Goal: Task Accomplishment & Management: Use online tool/utility

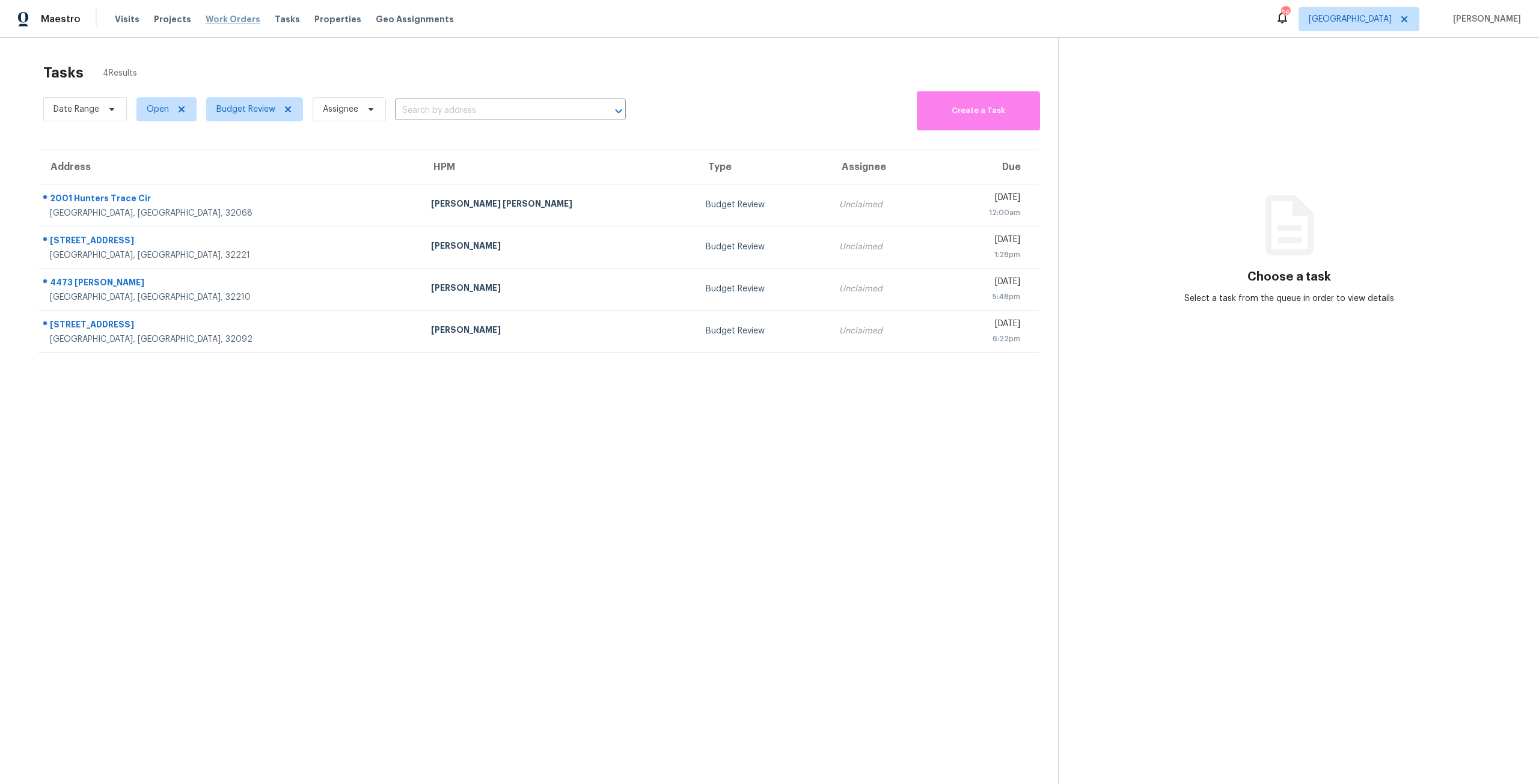
click at [242, 20] on span "Work Orders" at bounding box center [233, 19] width 55 height 12
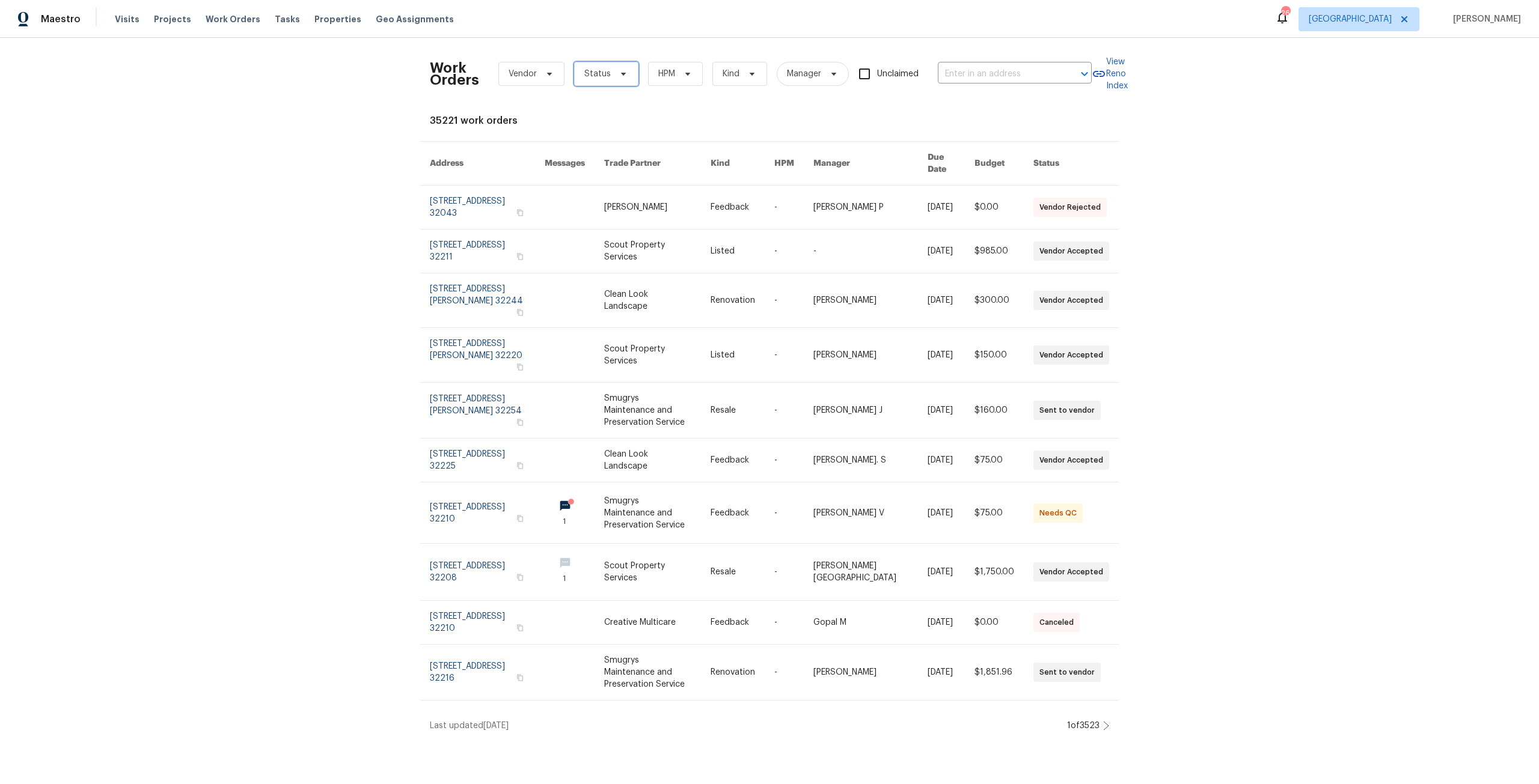
click at [598, 76] on span "Status" at bounding box center [597, 73] width 27 height 12
click at [609, 224] on label "Needs QC" at bounding box center [603, 226] width 56 height 12
click at [584, 224] on input "Needs QC" at bounding box center [580, 224] width 8 height 8
checkbox input "true"
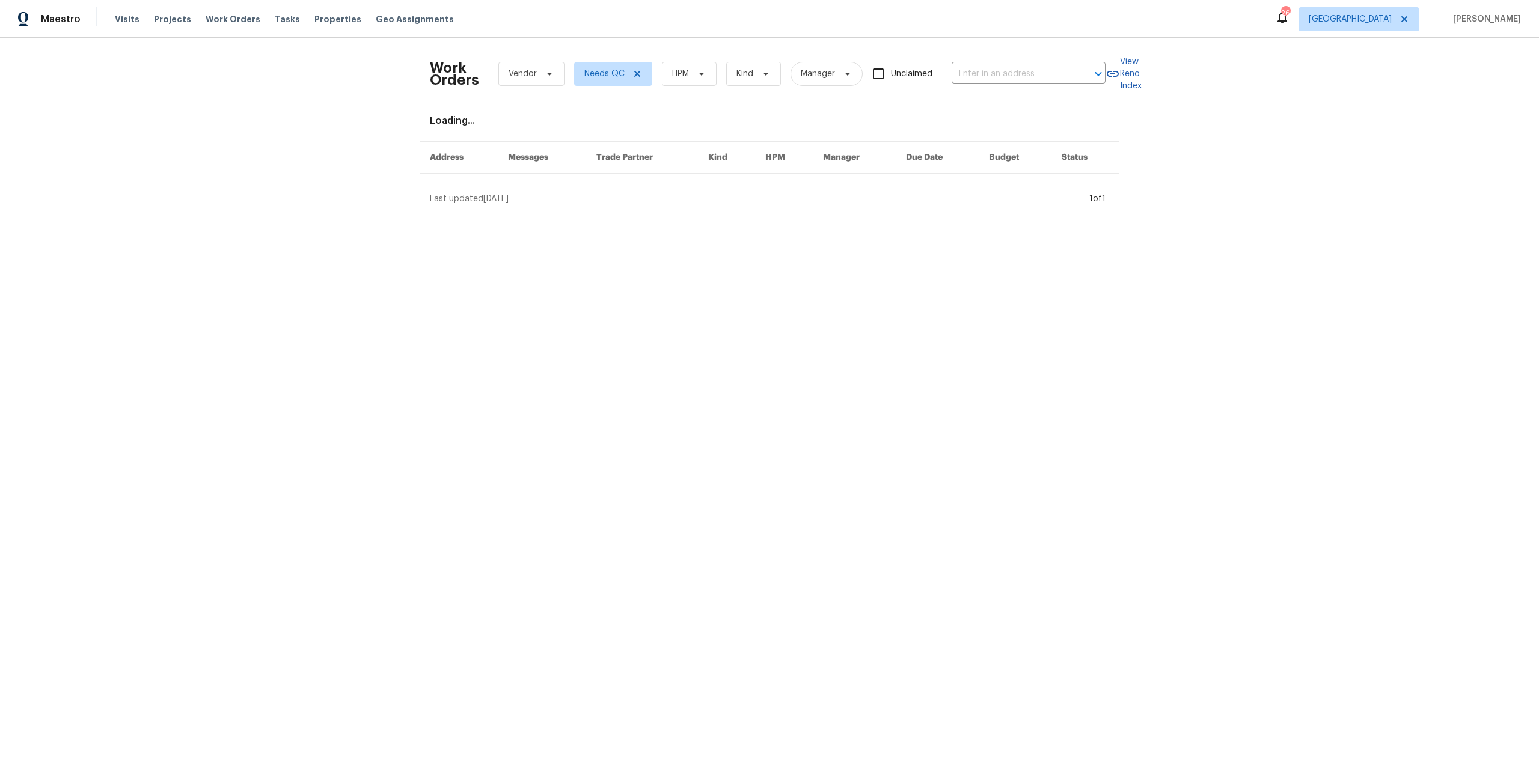
click at [240, 156] on div "Work Orders Vendor Needs QC HPM Kind Manager Unclaimed ​ View Reno Index Loadin…" at bounding box center [770, 126] width 1539 height 177
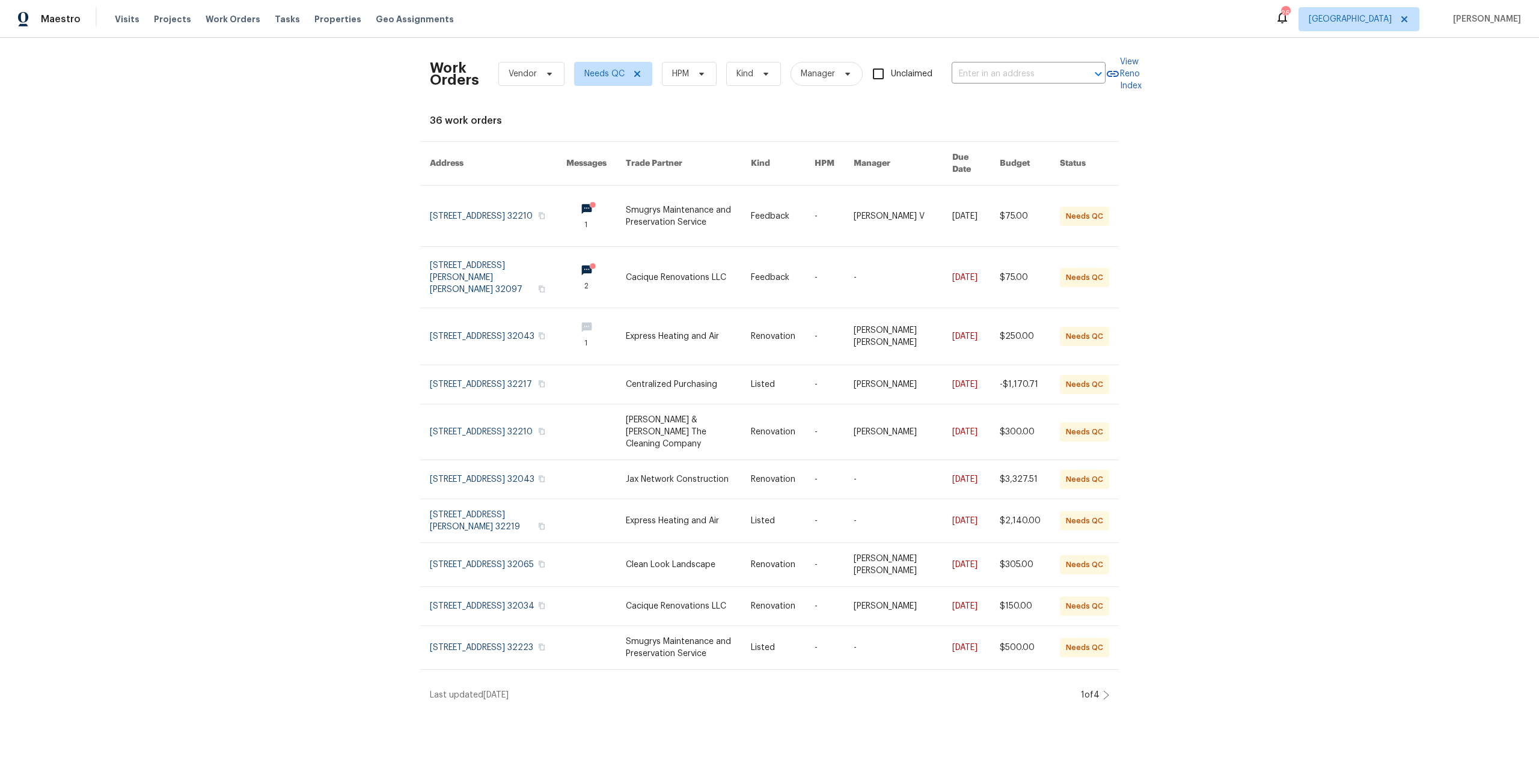
click at [1103, 690] on icon at bounding box center [1105, 695] width 6 height 10
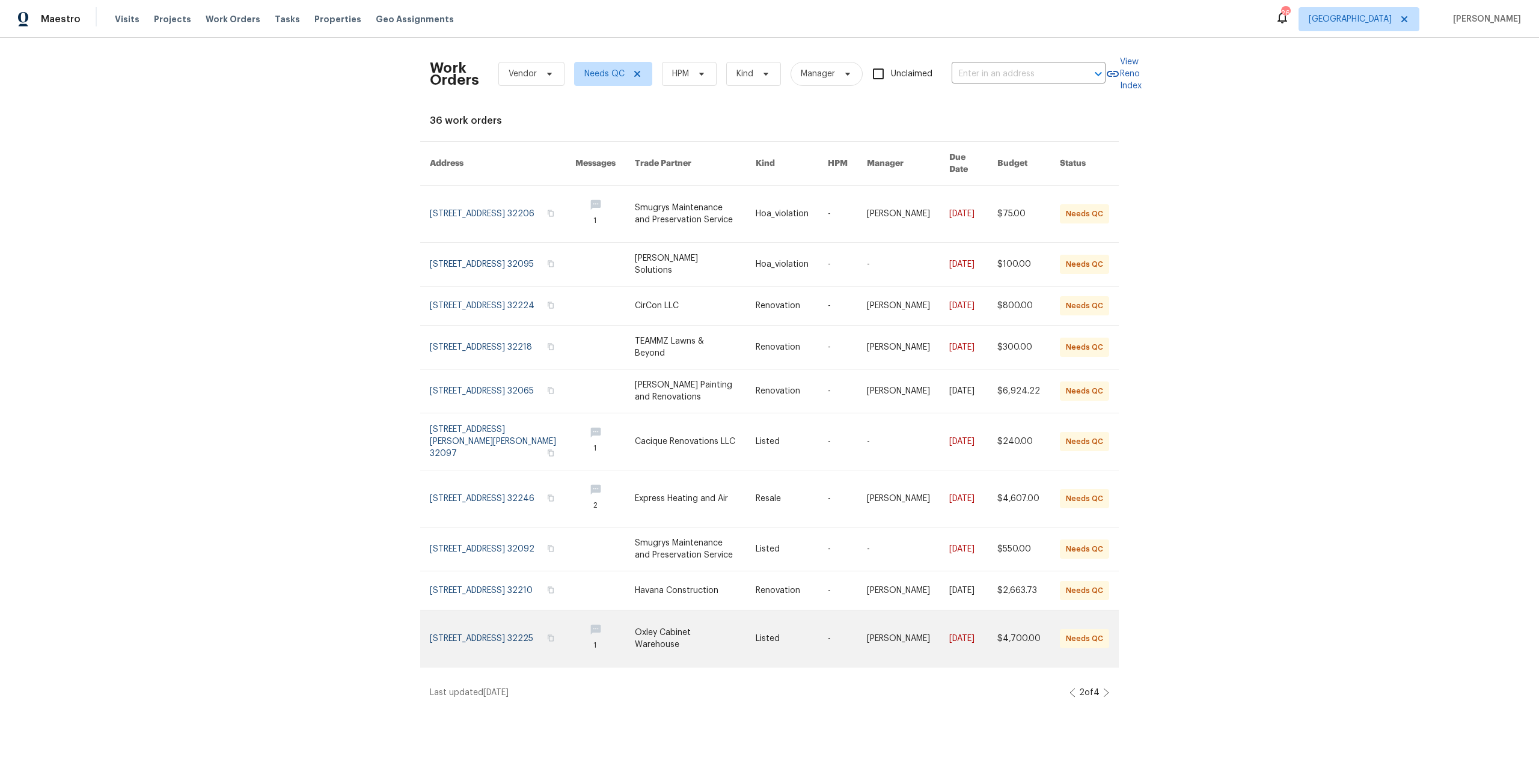
click at [490, 641] on link at bounding box center [503, 639] width 145 height 56
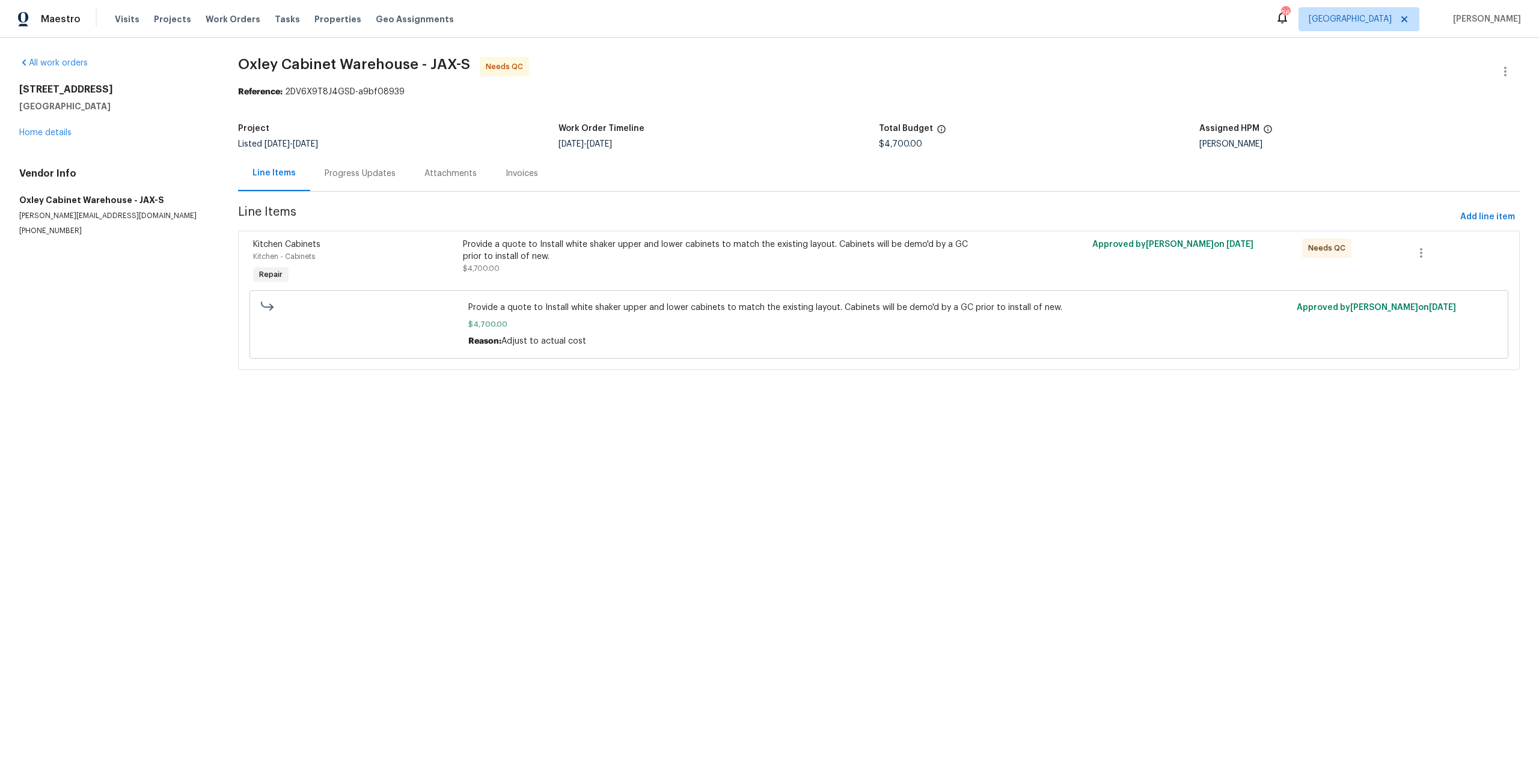
click at [357, 173] on div "Progress Updates" at bounding box center [360, 173] width 71 height 12
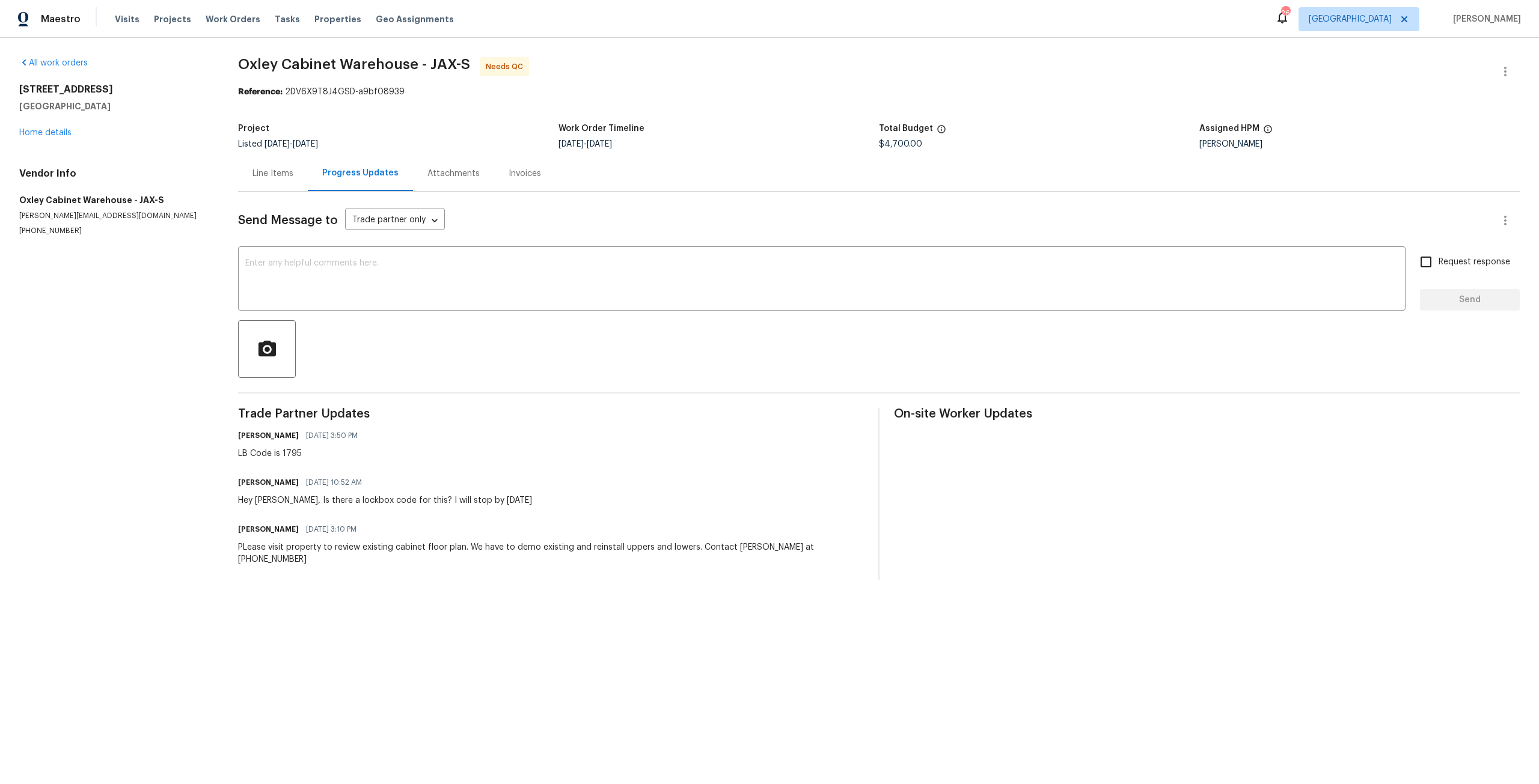
click at [275, 184] on div "Line Items" at bounding box center [273, 173] width 69 height 35
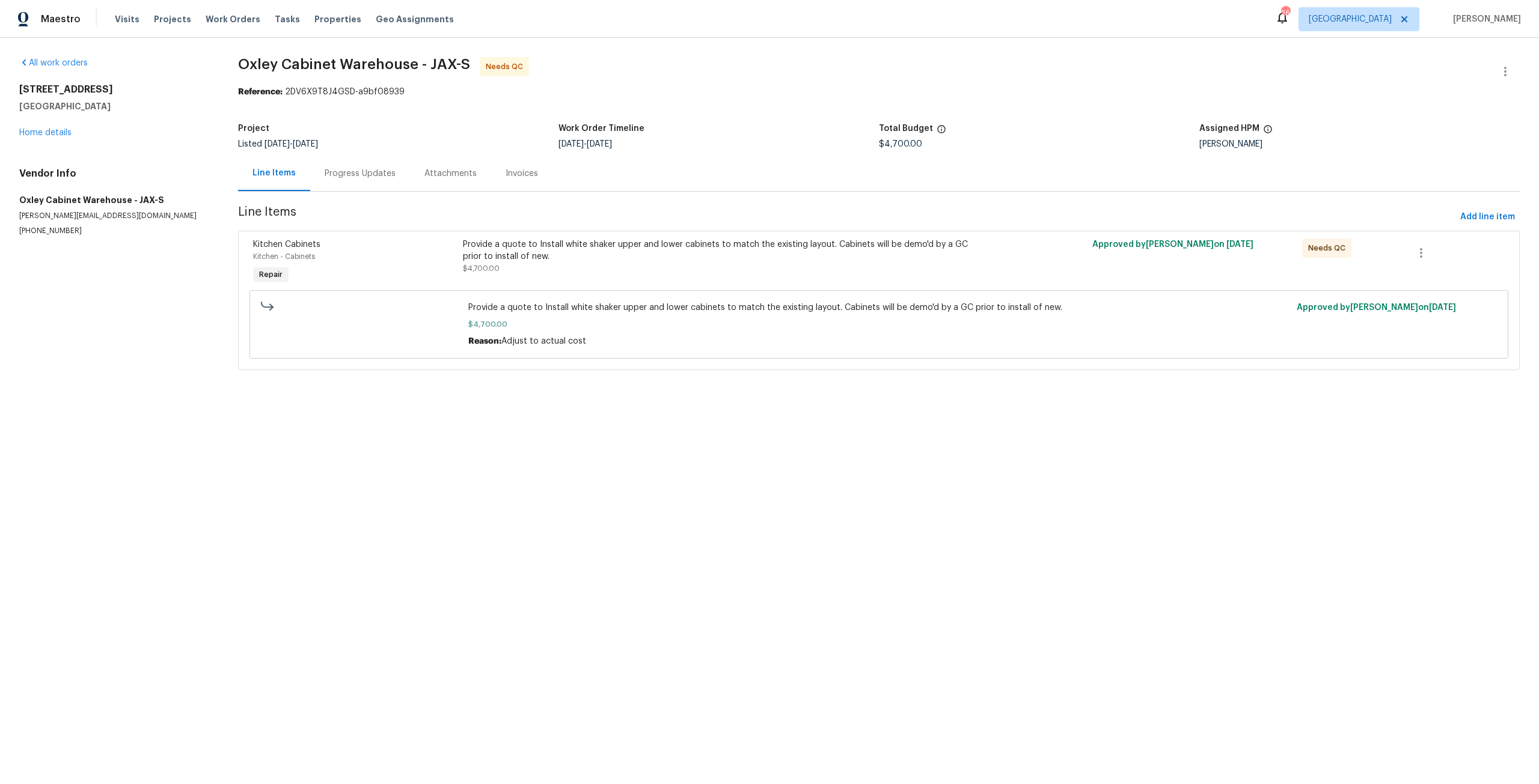
click at [753, 246] on div "Provide a quote to Install white shaker upper and lower cabinets to match the e…" at bounding box center [722, 251] width 518 height 24
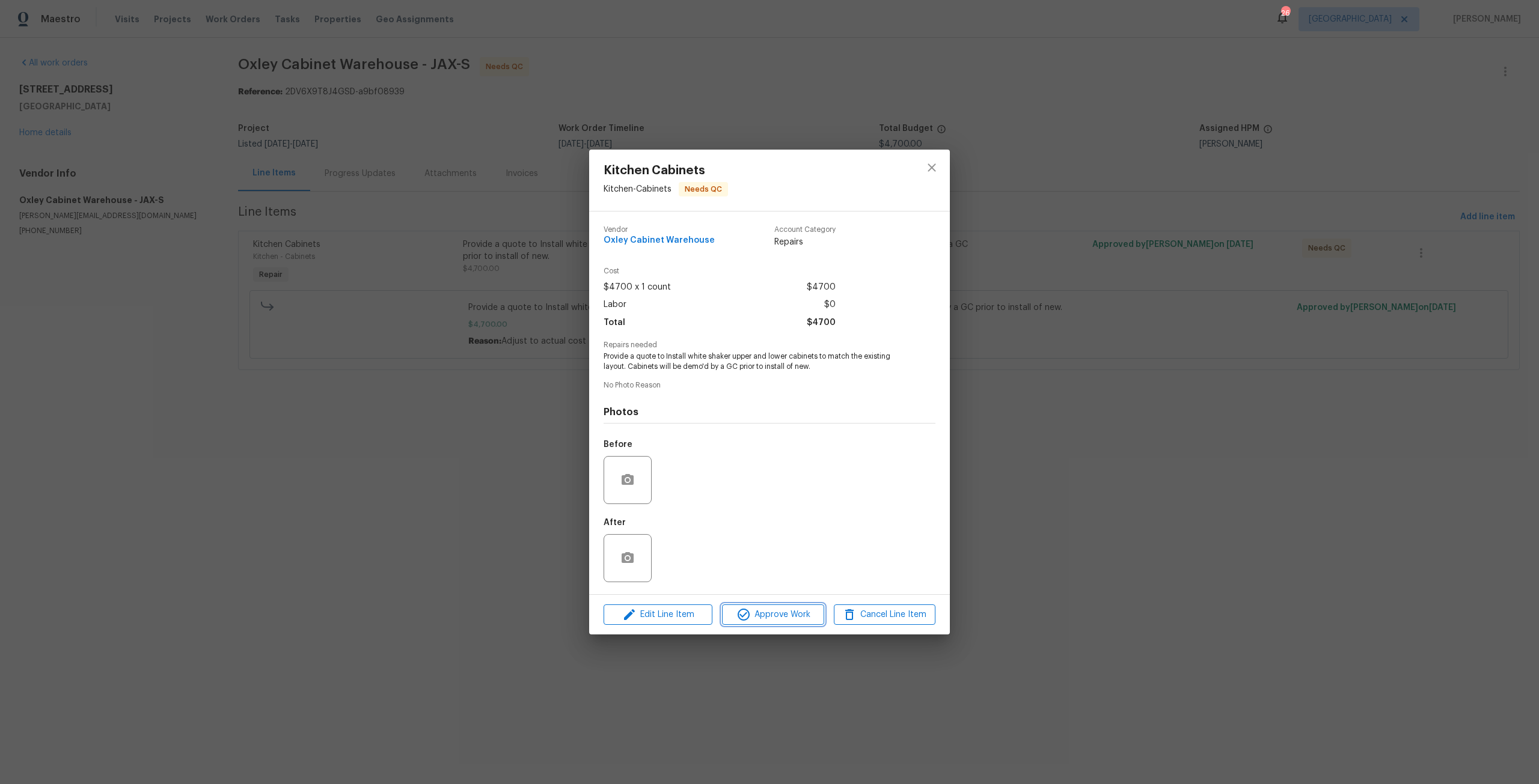
click at [776, 612] on span "Approve Work" at bounding box center [772, 615] width 94 height 15
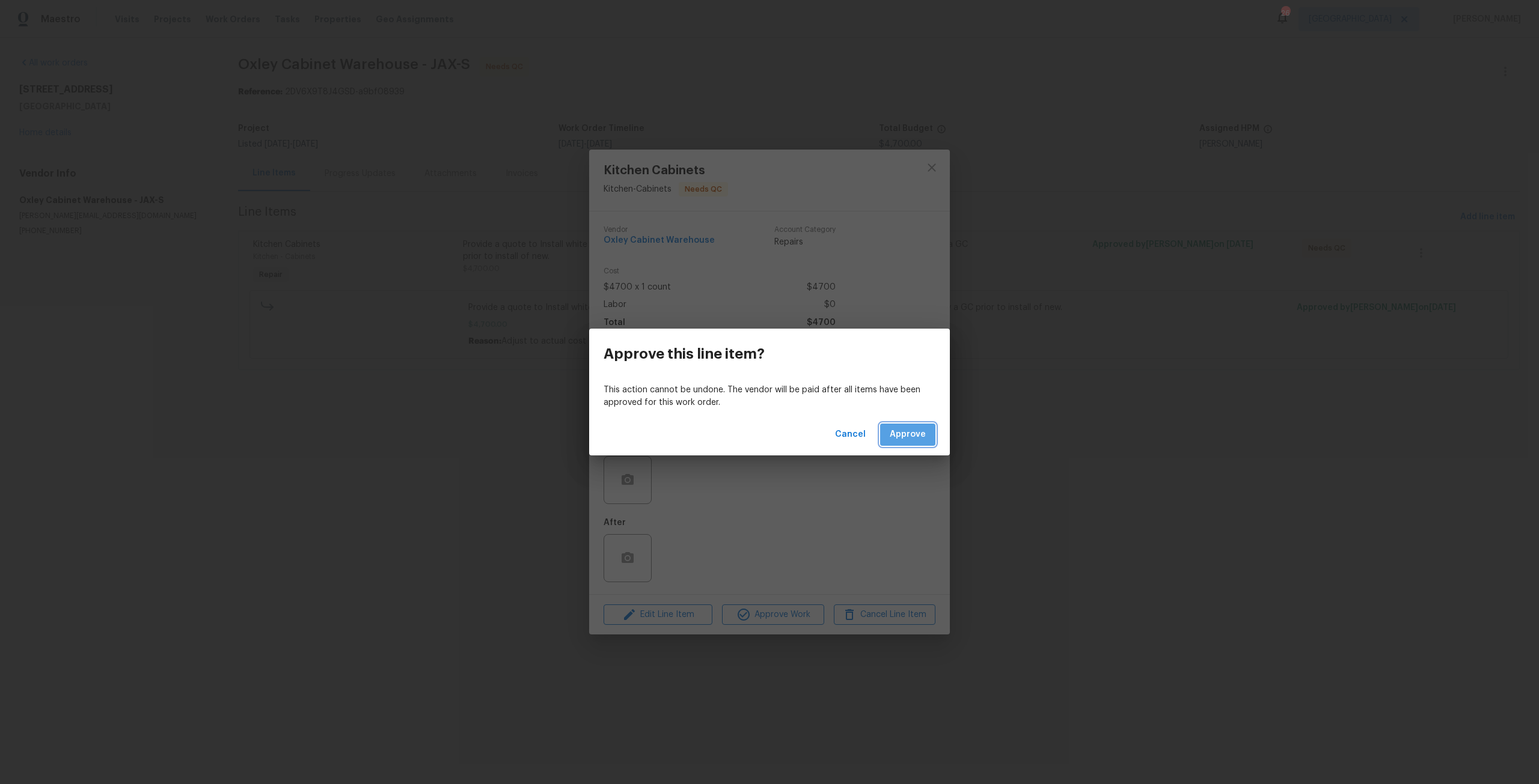
click at [934, 439] on button "Approve" at bounding box center [907, 435] width 56 height 23
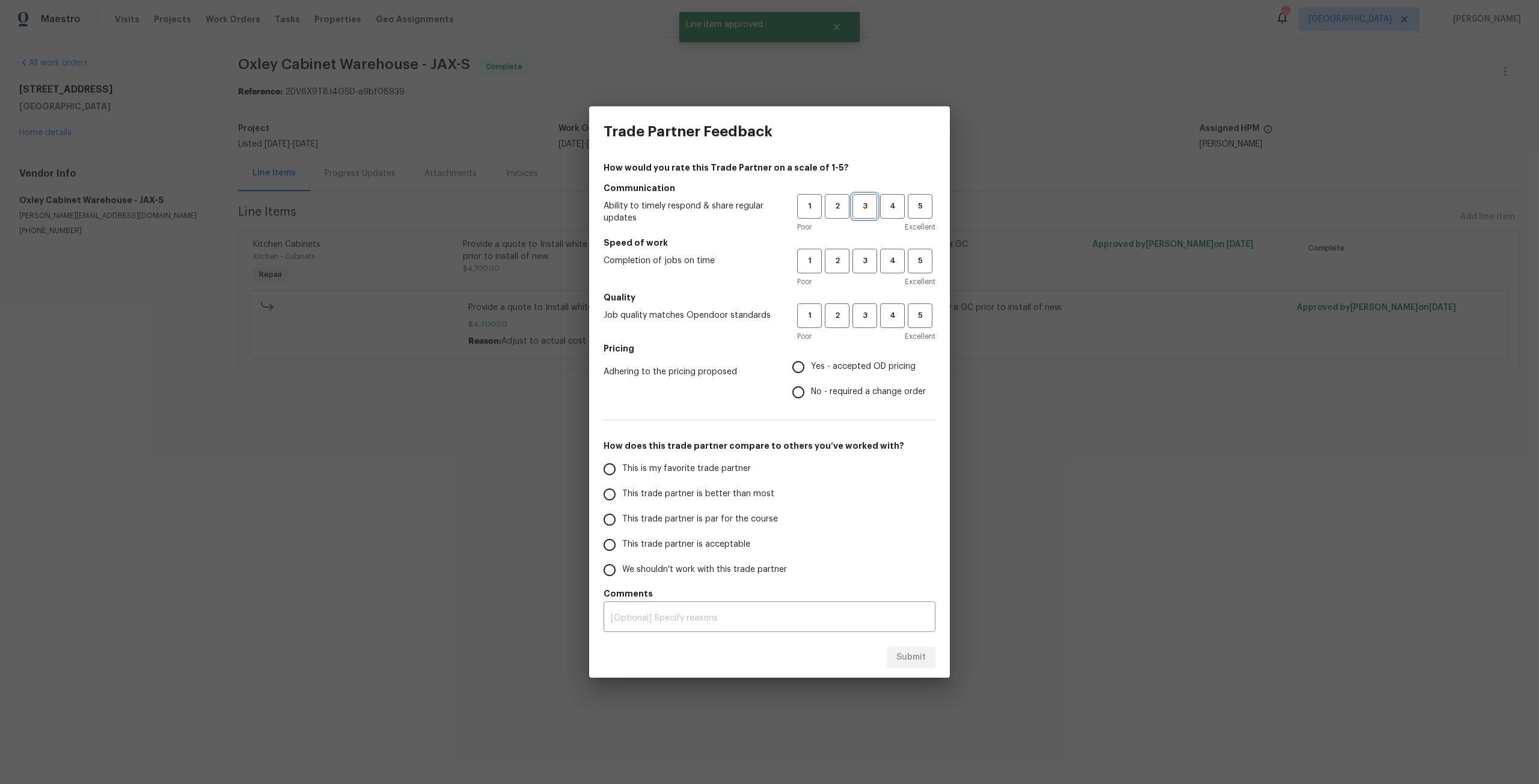
click at [876, 210] on button "3" at bounding box center [865, 206] width 25 height 25
click at [867, 261] on span "3" at bounding box center [865, 261] width 23 height 14
click at [868, 317] on span "3" at bounding box center [865, 315] width 23 height 14
click at [848, 362] on span "Yes - accepted OD pricing" at bounding box center [863, 367] width 105 height 13
click at [811, 362] on input "Yes - accepted OD pricing" at bounding box center [798, 367] width 25 height 25
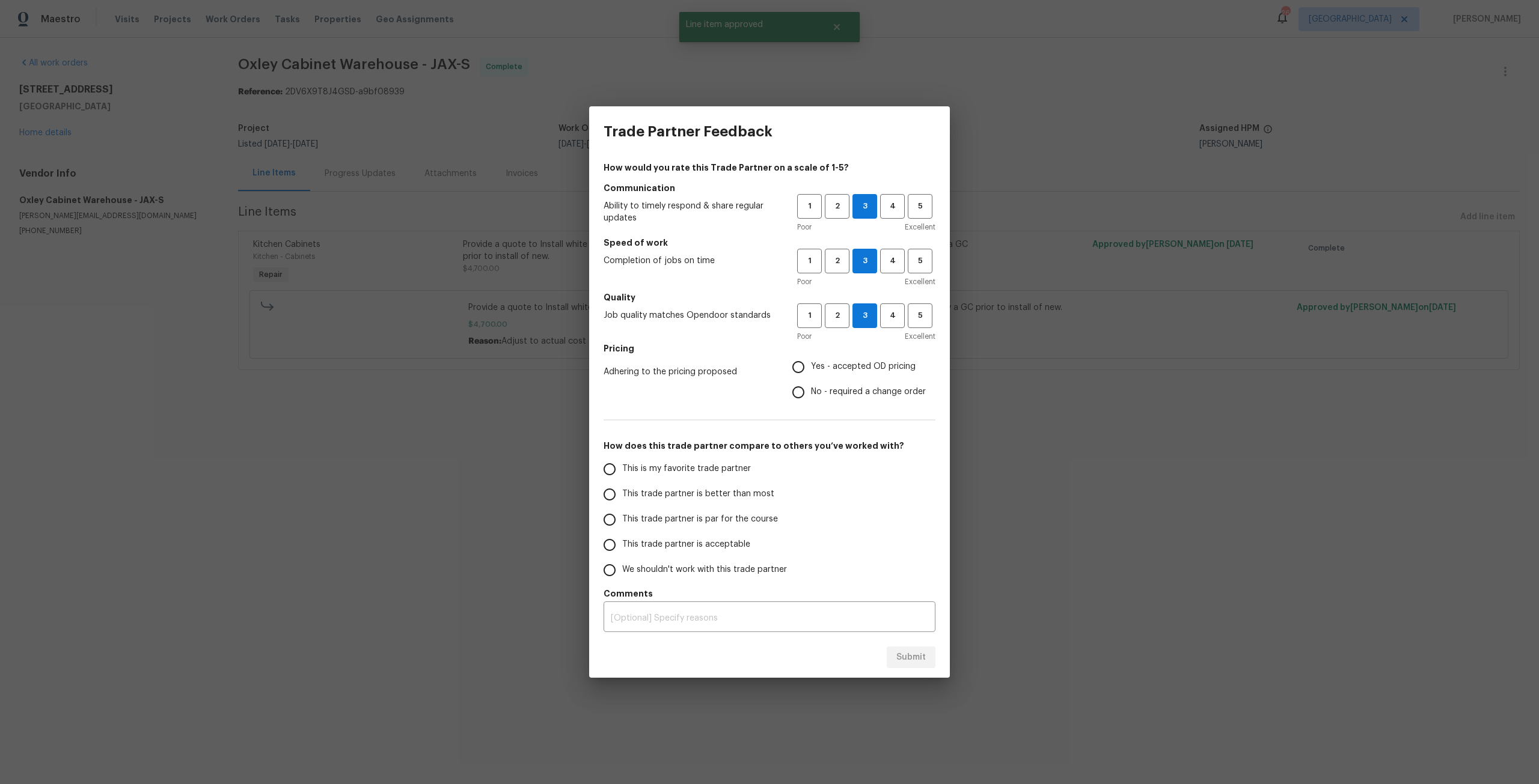
radio input "true"
click at [642, 527] on label "This trade partner is par for the course" at bounding box center [691, 519] width 190 height 25
click at [622, 527] on input "This trade partner is par for the course" at bounding box center [609, 519] width 25 height 25
click at [912, 659] on span "Submit" at bounding box center [911, 657] width 30 height 15
radio input "true"
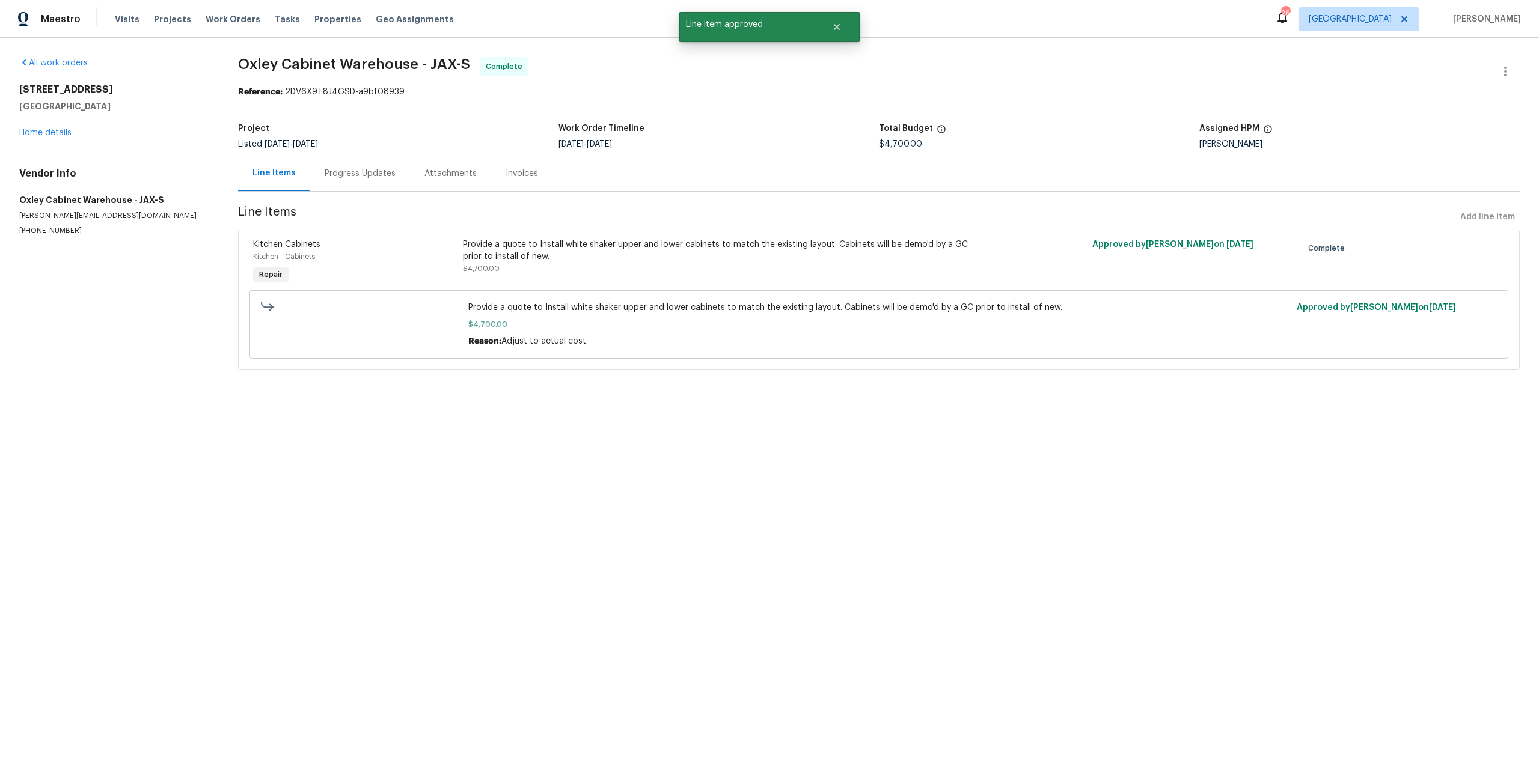
radio input "false"
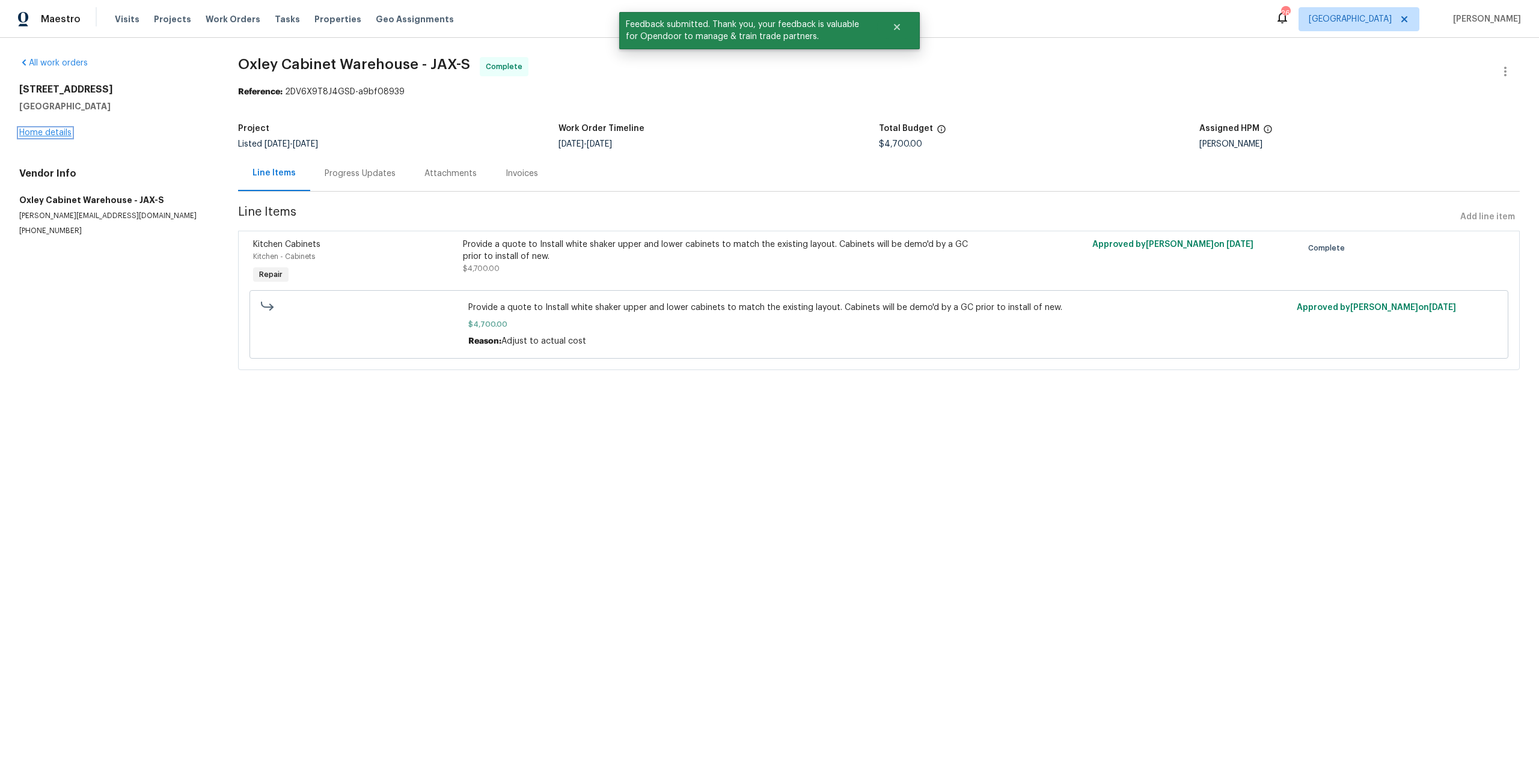
click at [52, 133] on link "Home details" at bounding box center [45, 132] width 52 height 8
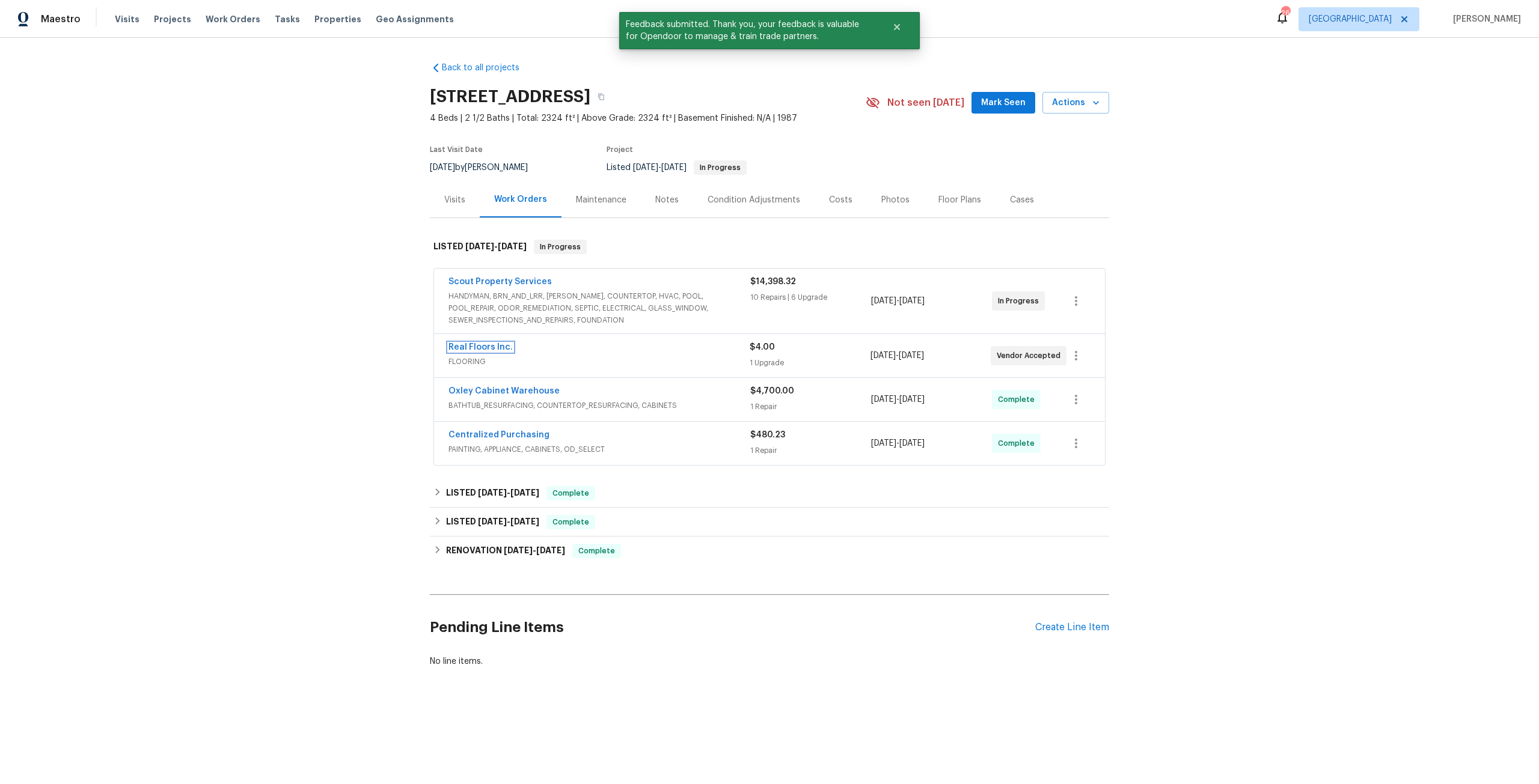
click at [481, 348] on link "Real Floors Inc." at bounding box center [481, 348] width 65 height 8
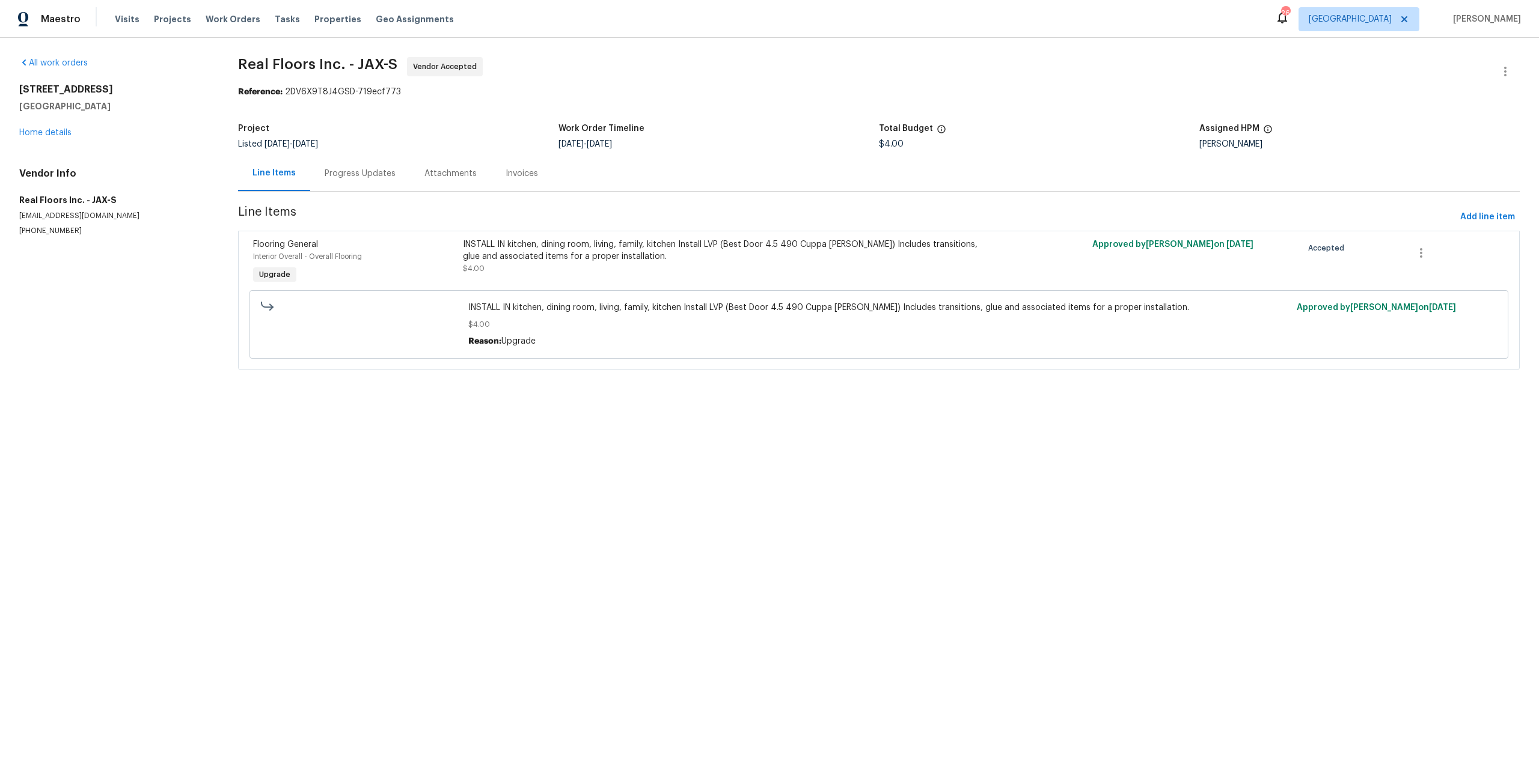
click at [362, 169] on div "Progress Updates" at bounding box center [360, 173] width 71 height 12
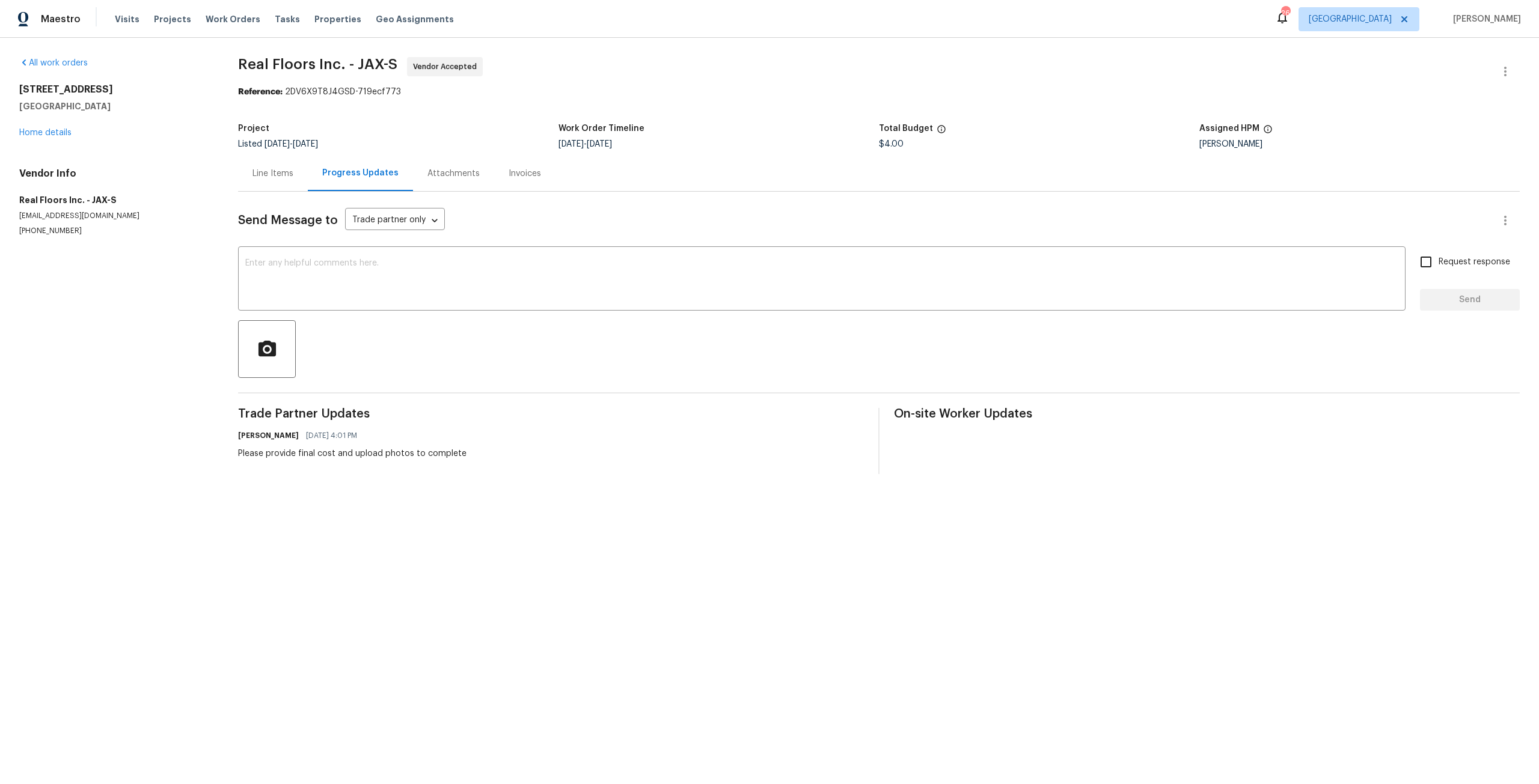
click at [297, 181] on div "Line Items" at bounding box center [273, 173] width 69 height 35
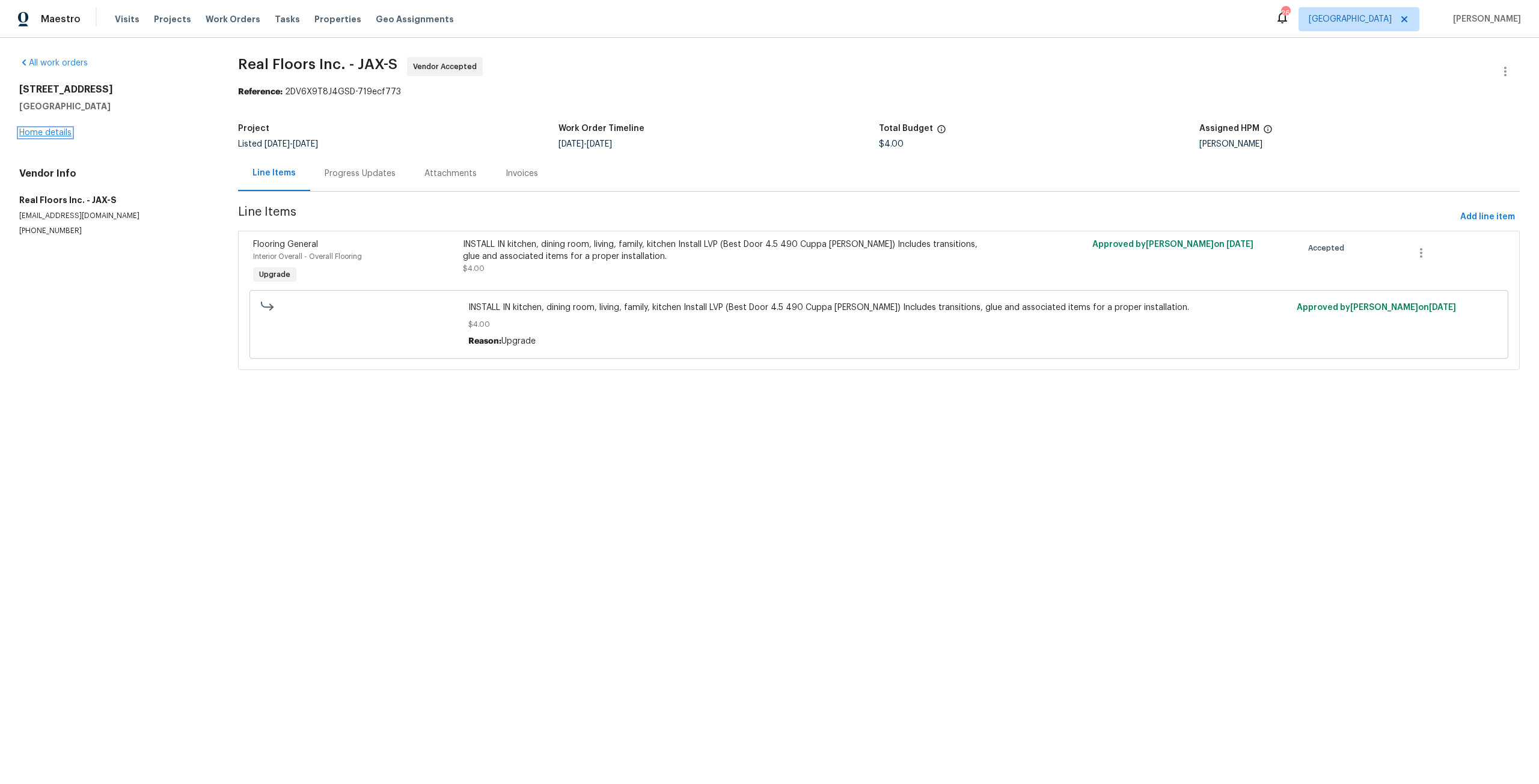
click at [23, 135] on link "Home details" at bounding box center [45, 132] width 52 height 8
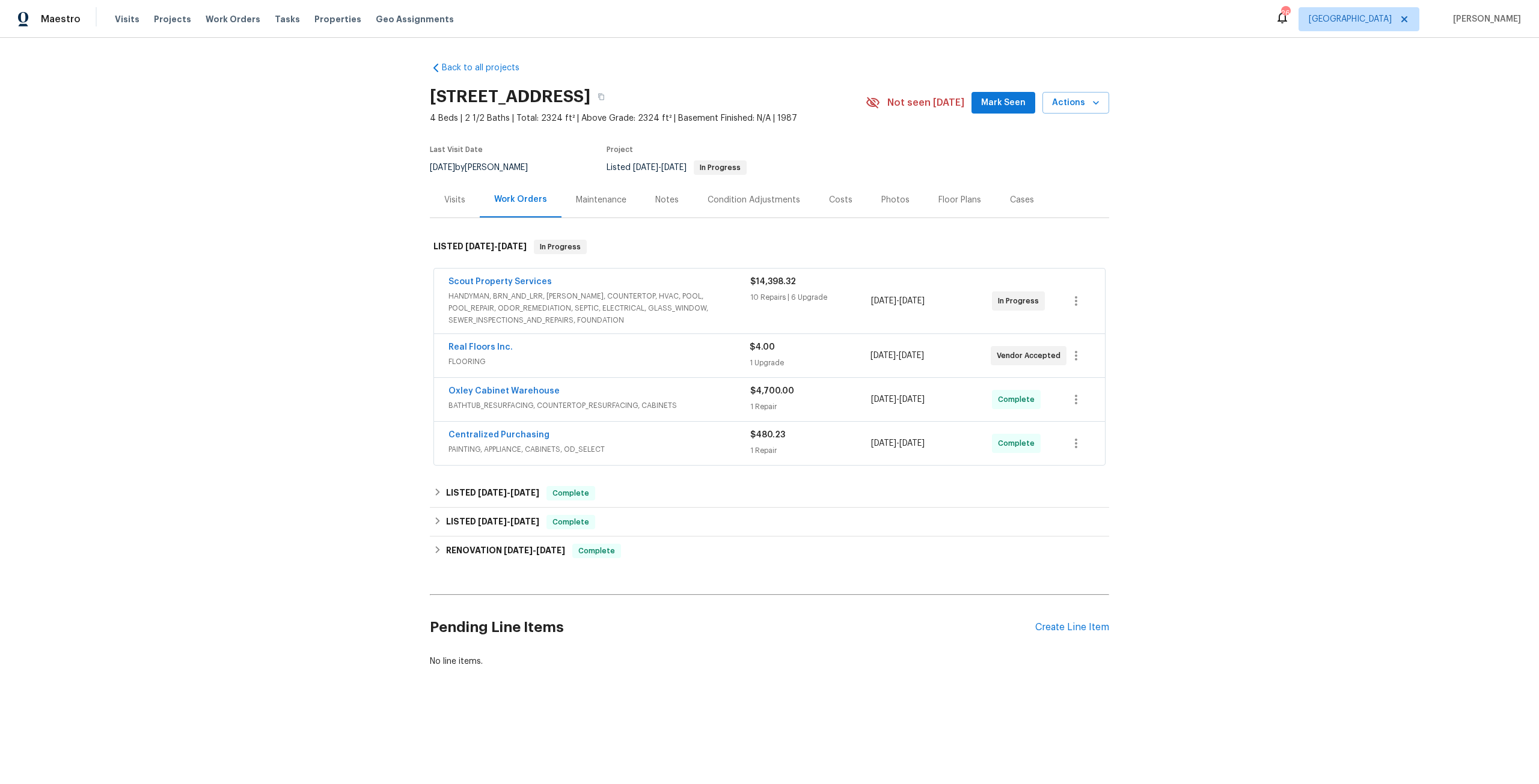
click at [490, 287] on span "Scout Property Services" at bounding box center [500, 281] width 103 height 12
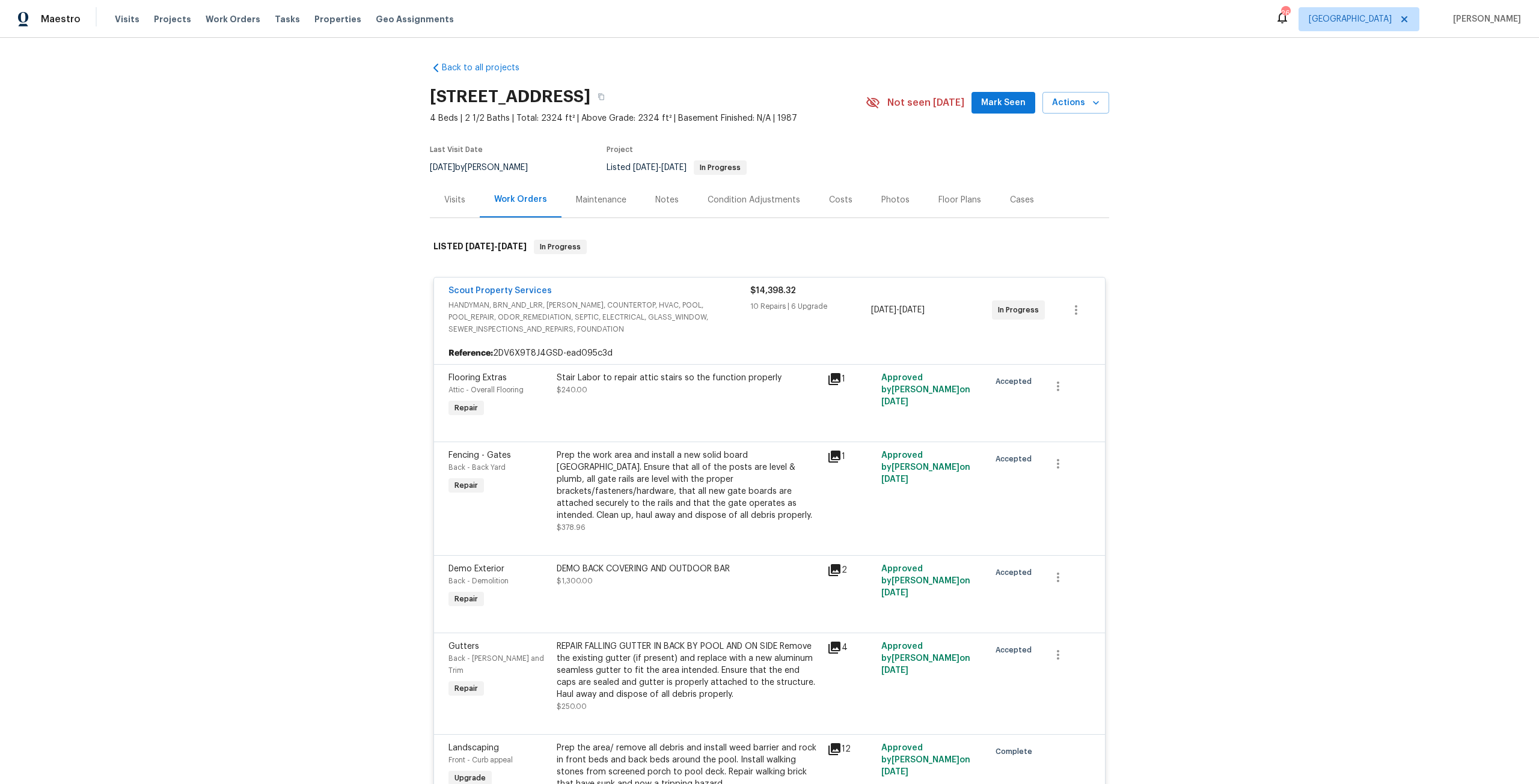
click at [578, 327] on span "HANDYMAN, BRN_AND_LRR, [PERSON_NAME], COUNTERTOP, HVAC, POOL, POOL_REPAIR, ODOR…" at bounding box center [599, 317] width 302 height 36
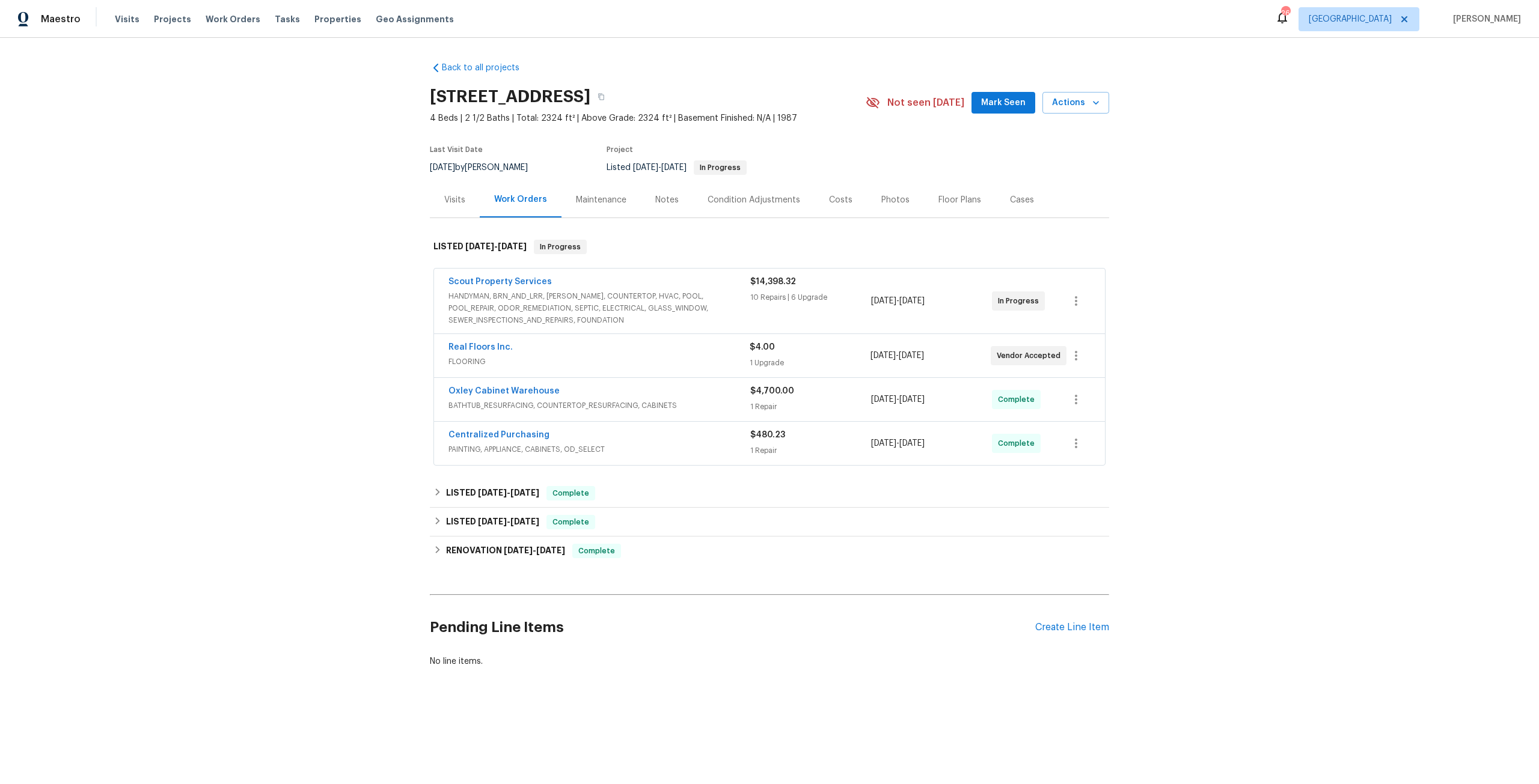
click at [572, 301] on span "HANDYMAN, BRN_AND_LRR, [PERSON_NAME], COUNTERTOP, HVAC, POOL, POOL_REPAIR, ODOR…" at bounding box center [599, 308] width 302 height 36
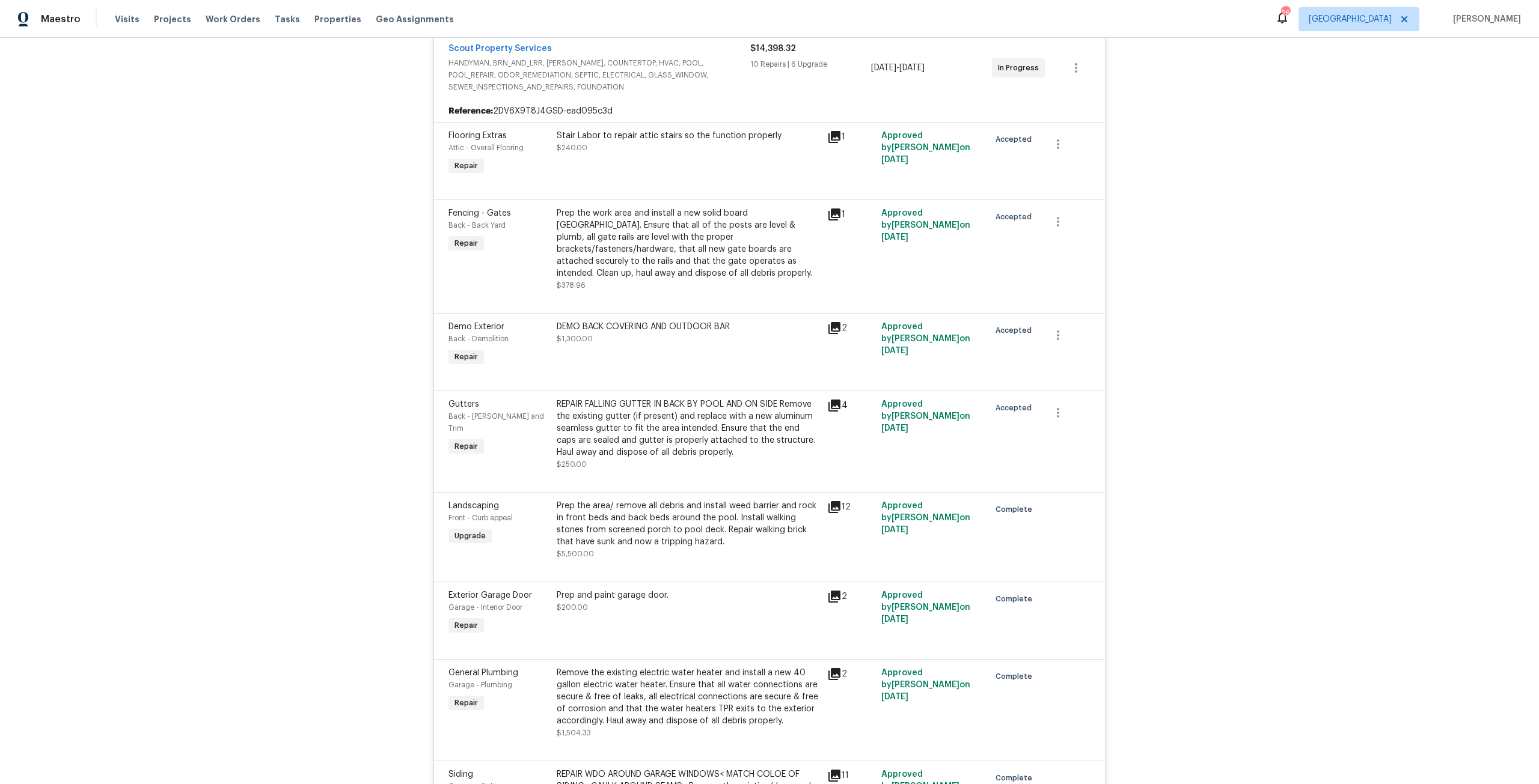
scroll to position [240, 0]
click at [686, 423] on div "REPAIR FALLING GUTTER IN BACK BY POOL AND ON SIDE Remove the existing gutter (i…" at bounding box center [688, 430] width 263 height 60
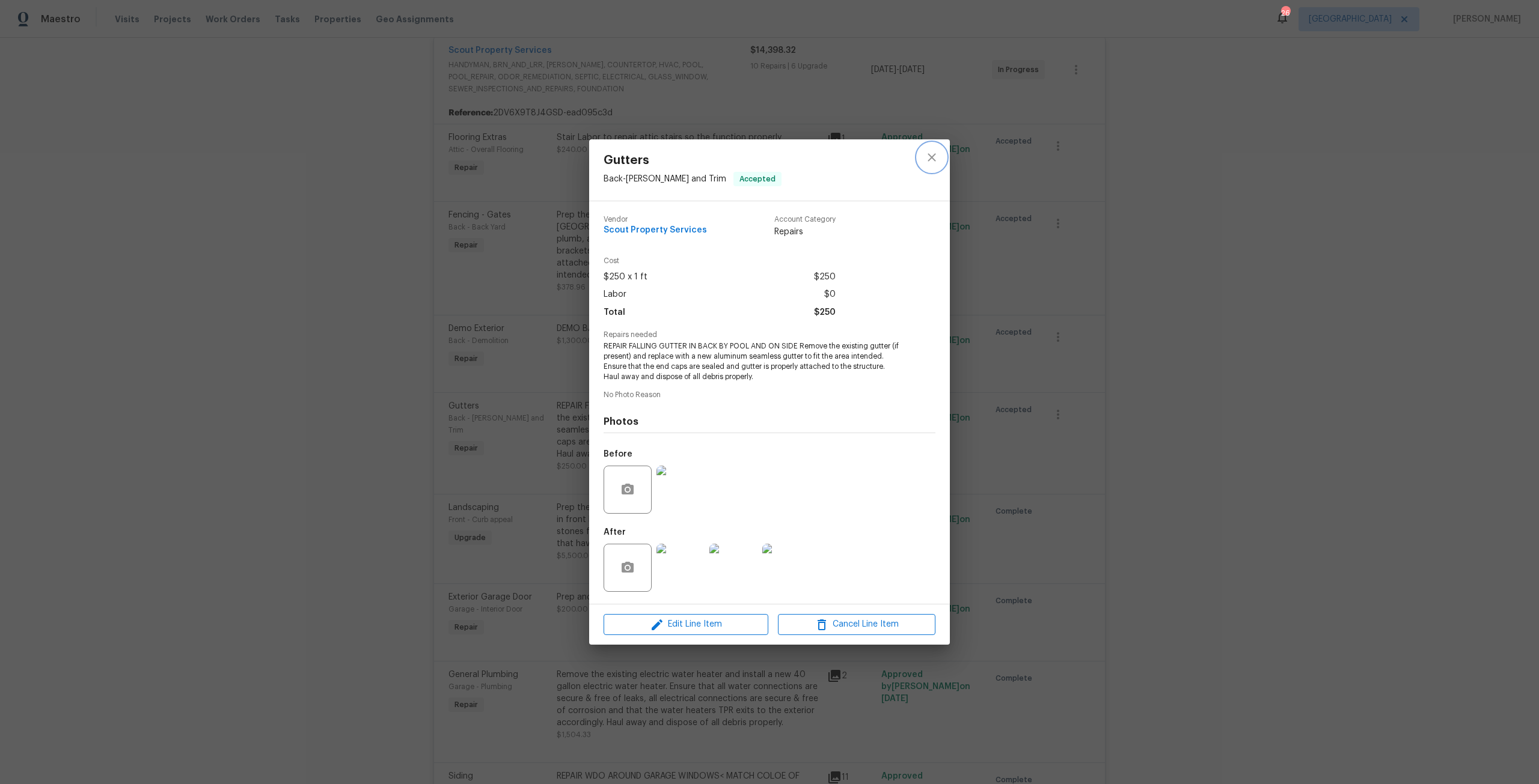
click at [933, 165] on button "close" at bounding box center [932, 157] width 29 height 29
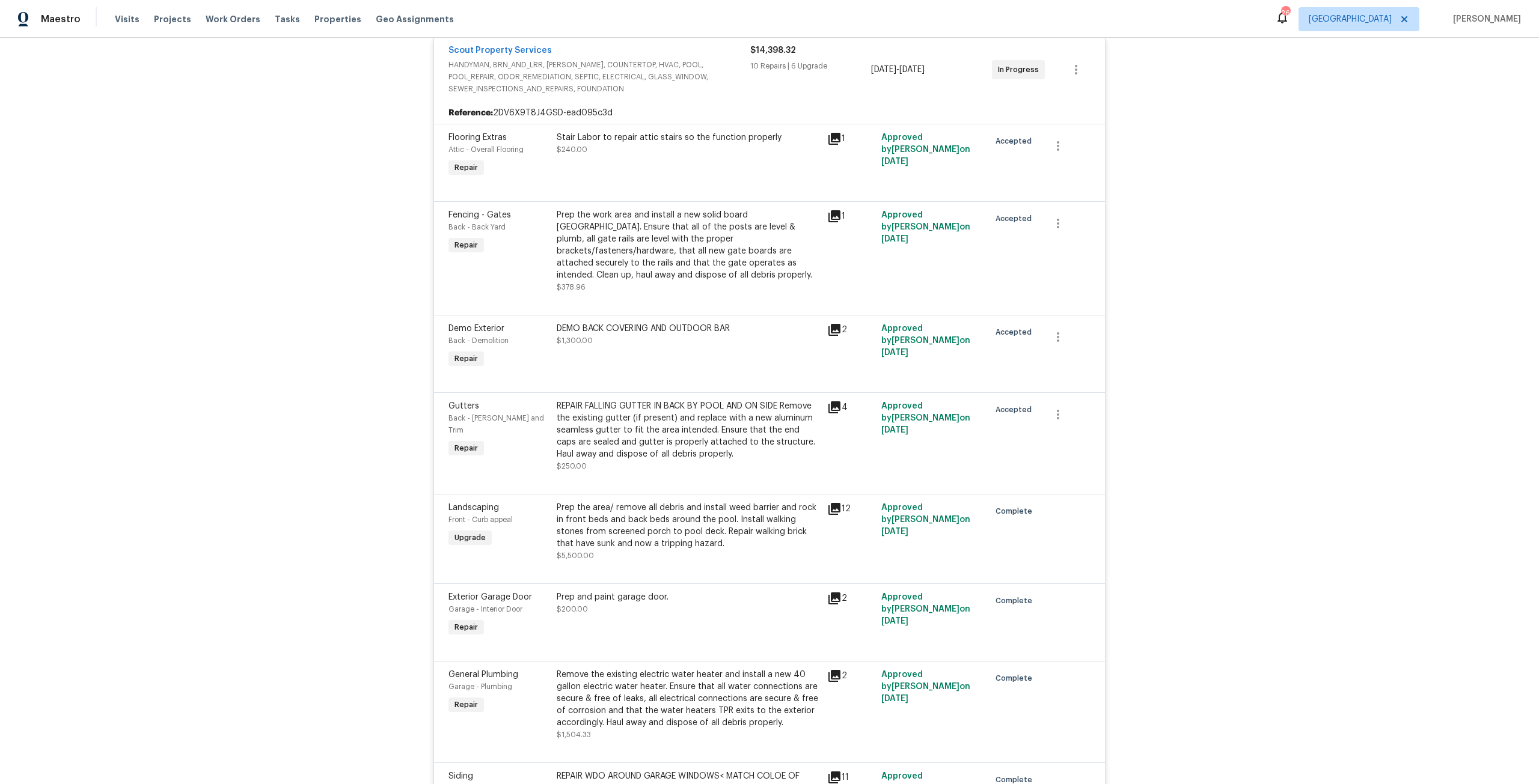
drag, startPoint x: 678, startPoint y: 317, endPoint x: 749, endPoint y: 357, distance: 81.5
click at [678, 317] on div "Demo Exterior Back - Demolition Repair DEMO BACK COVERING AND OUTDOOR BAR $1,30…" at bounding box center [770, 353] width 671 height 77
click at [715, 335] on div "DEMO BACK COVERING AND OUTDOOR BAR $1,300.00" at bounding box center [688, 335] width 263 height 24
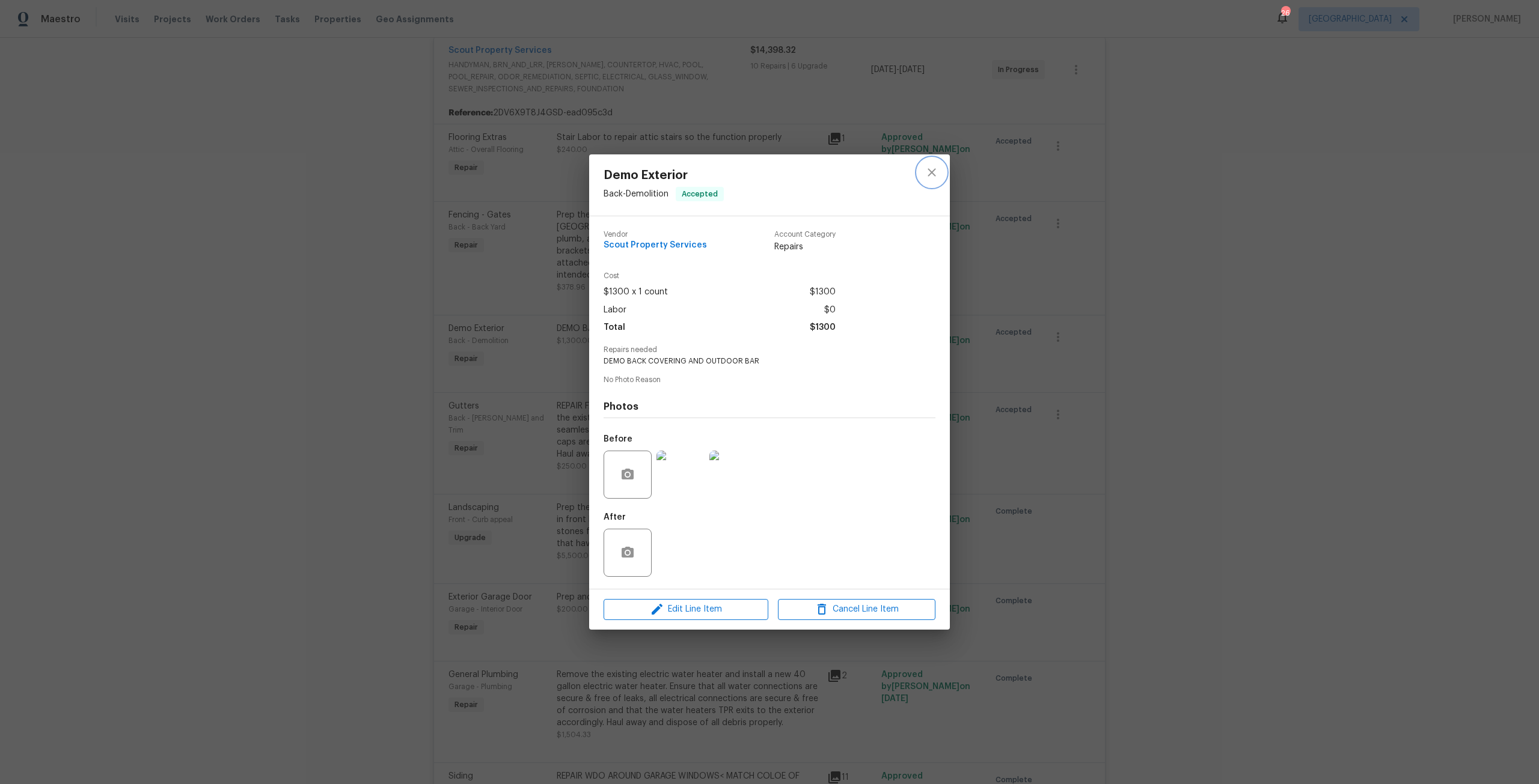
click at [931, 173] on icon "close" at bounding box center [932, 173] width 8 height 8
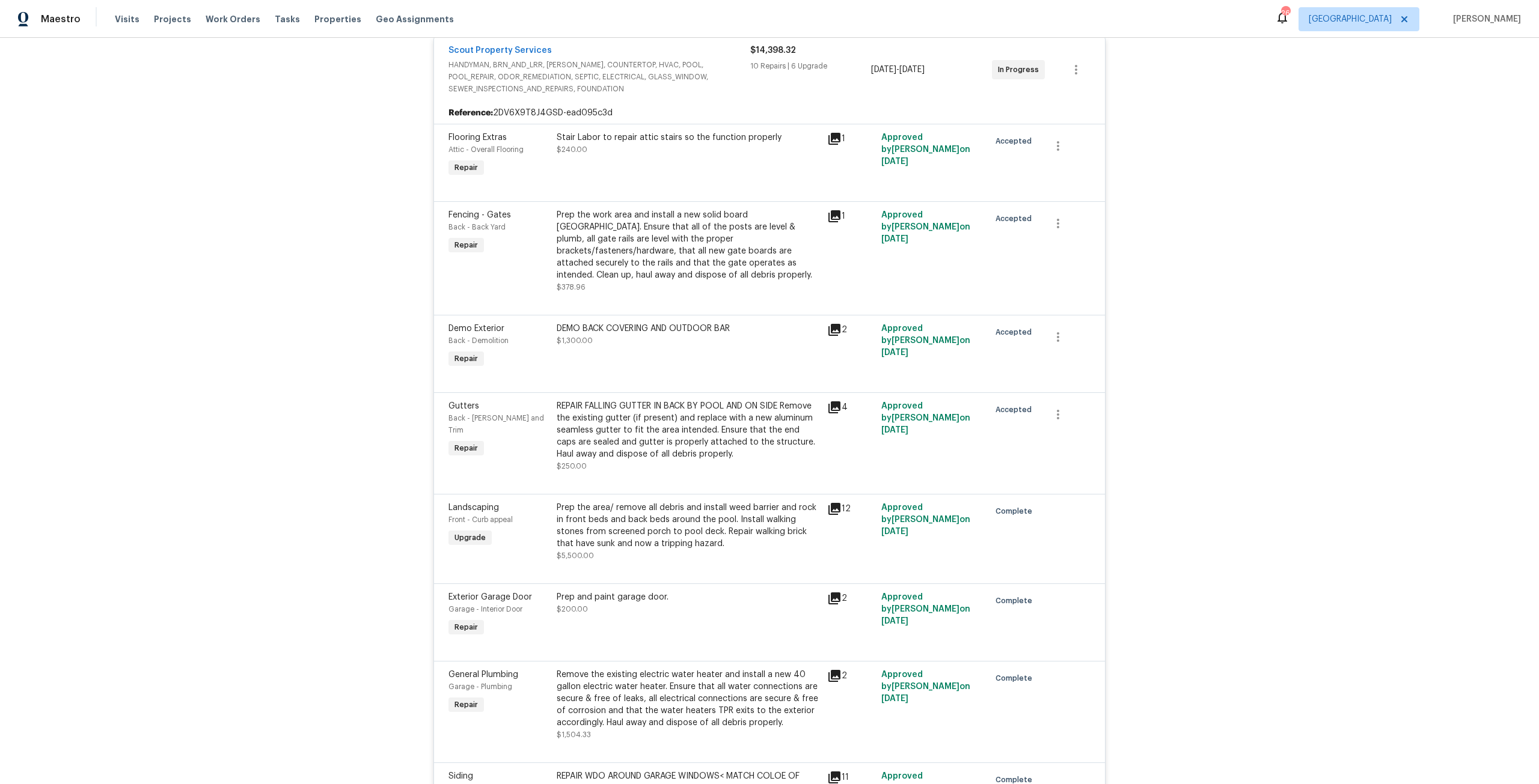
click at [669, 146] on div "Stair Labor to repair attic stairs so the function properly $240.00" at bounding box center [688, 144] width 263 height 24
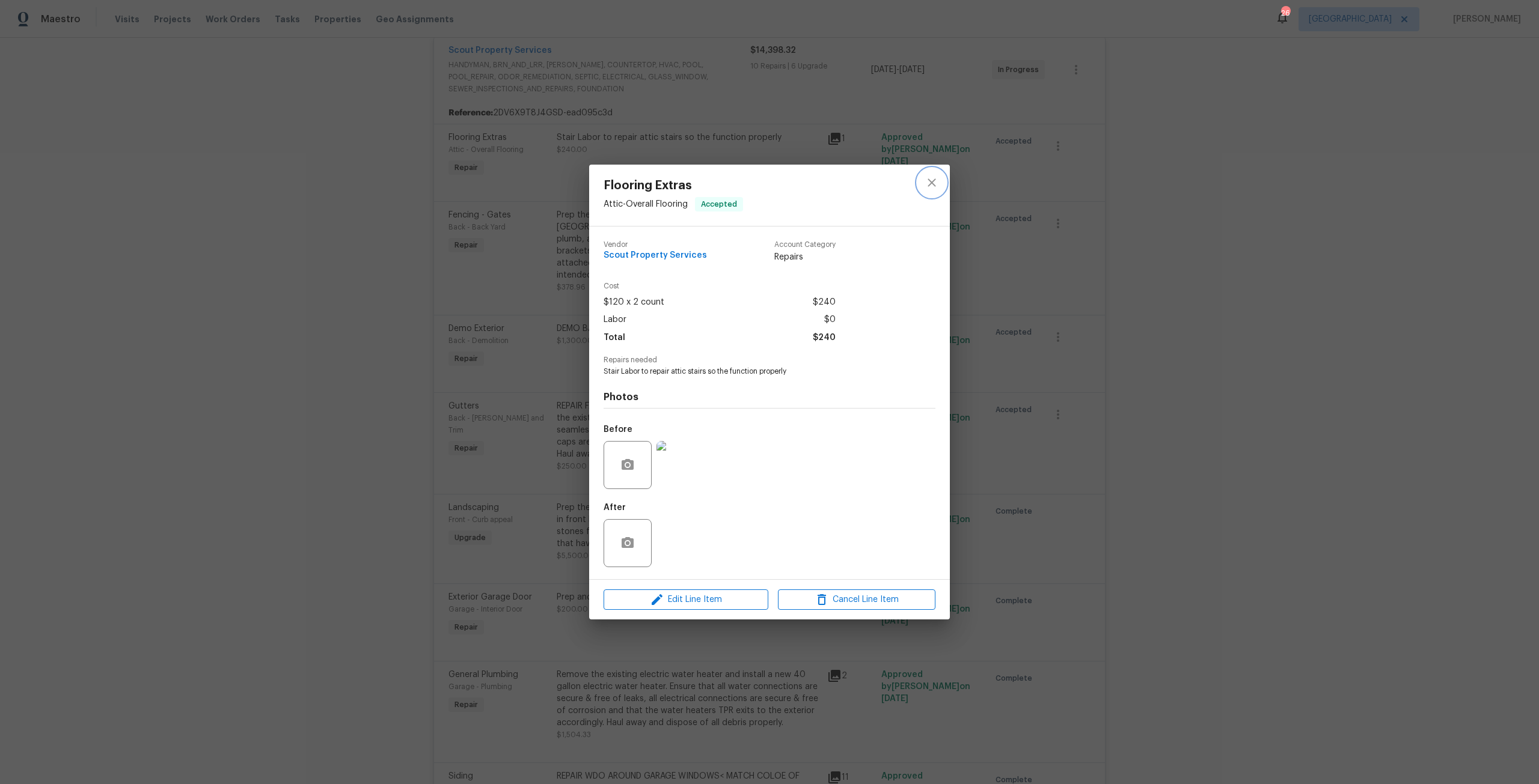
click at [945, 183] on button "close" at bounding box center [932, 183] width 29 height 29
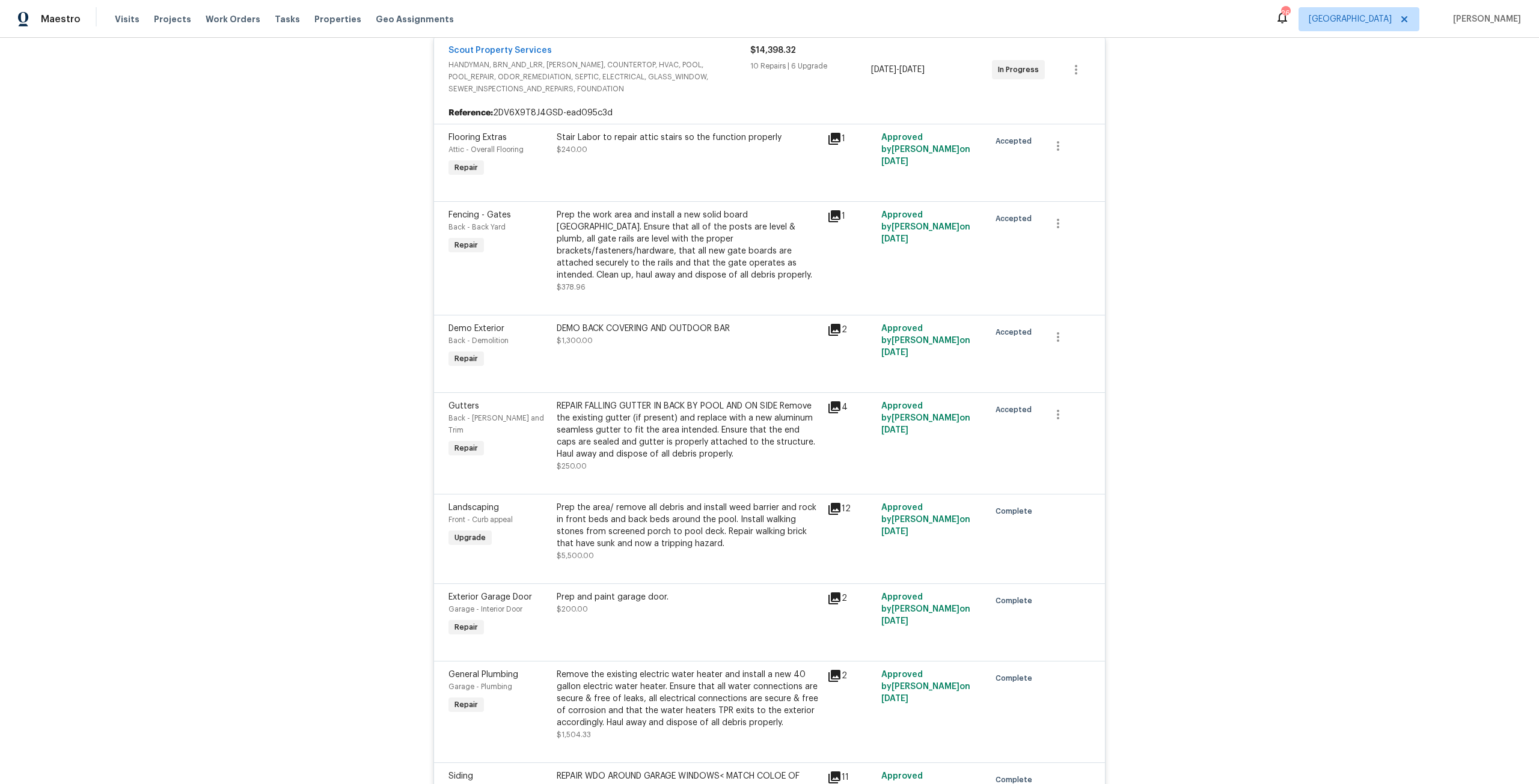
click at [598, 273] on div "Prep the work area and install a new solid board [GEOGRAPHIC_DATA]. Ensure that…" at bounding box center [688, 244] width 263 height 72
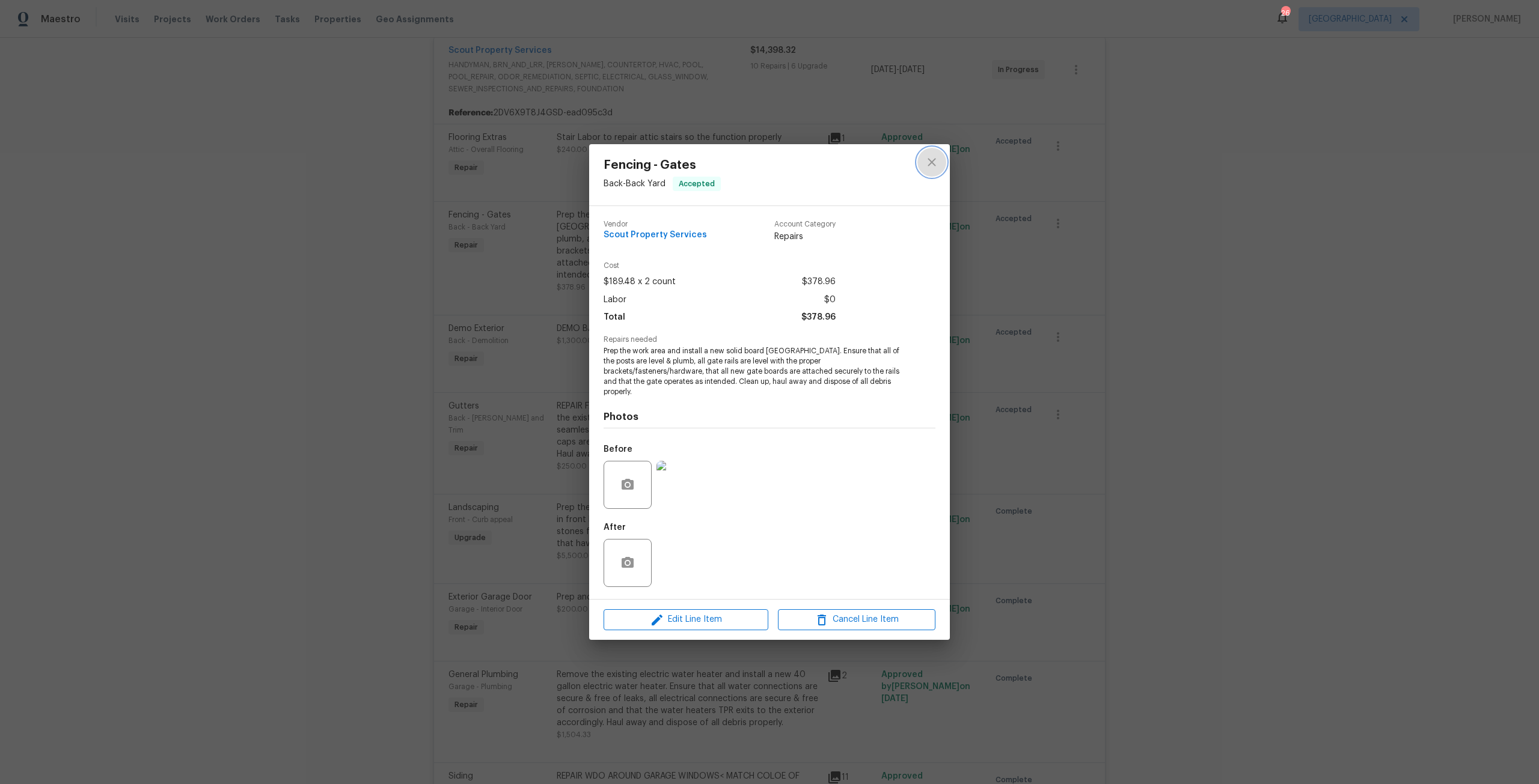
click at [933, 158] on button "close" at bounding box center [932, 162] width 29 height 29
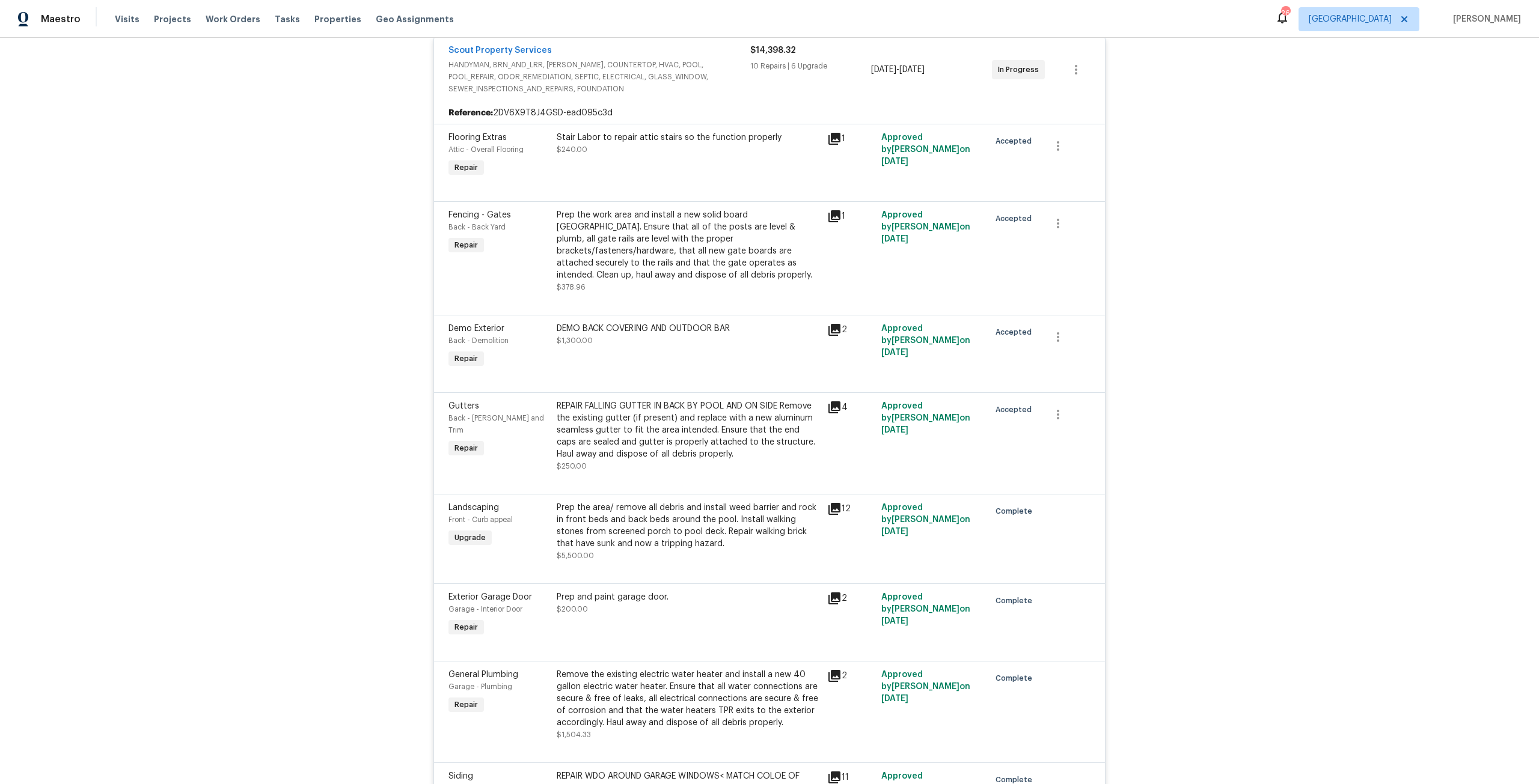
click at [656, 405] on div "REPAIR FALLING GUTTER IN BACK BY POOL AND ON SIDE Remove the existing gutter (i…" at bounding box center [688, 430] width 263 height 60
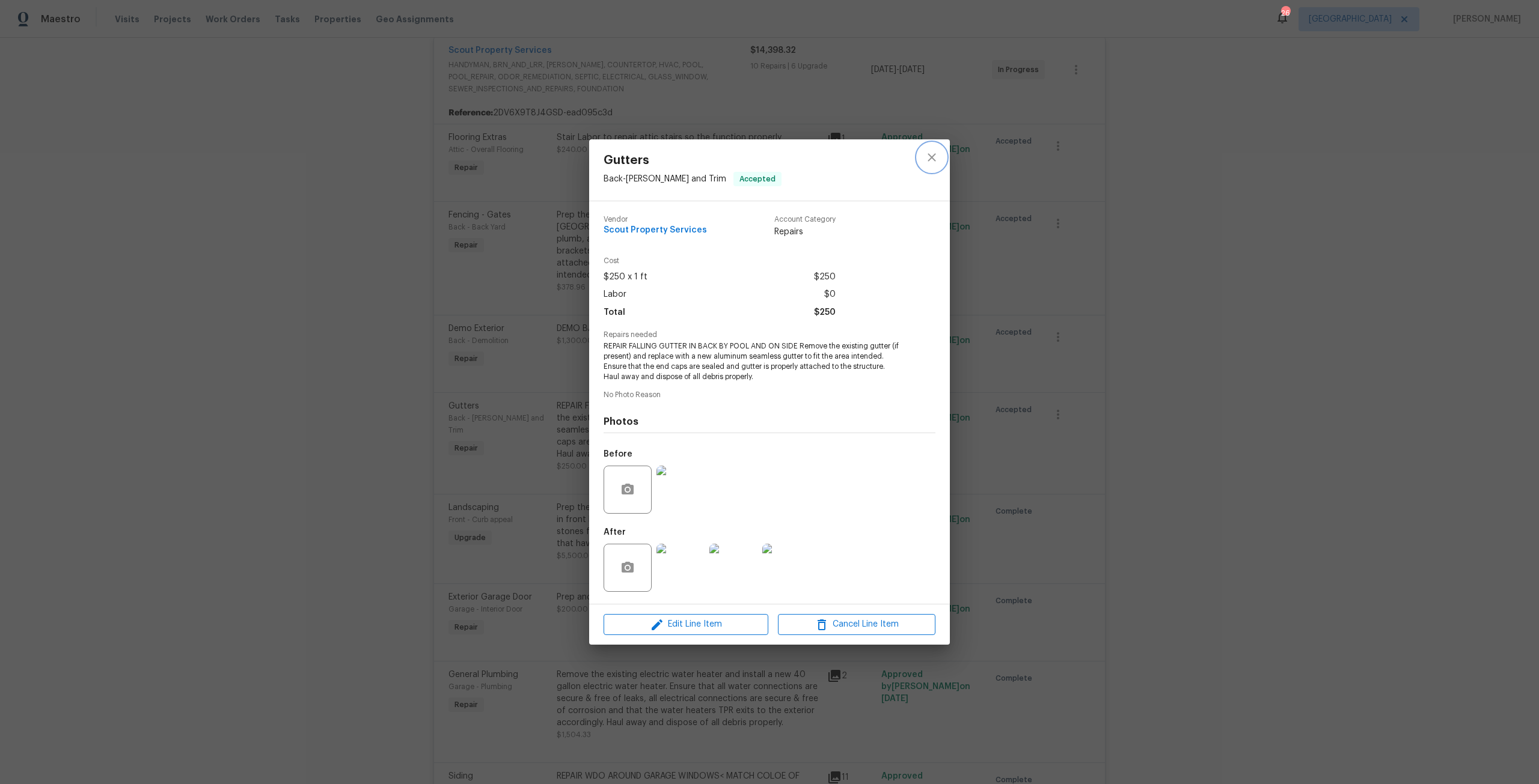
click at [928, 164] on icon "close" at bounding box center [932, 157] width 15 height 15
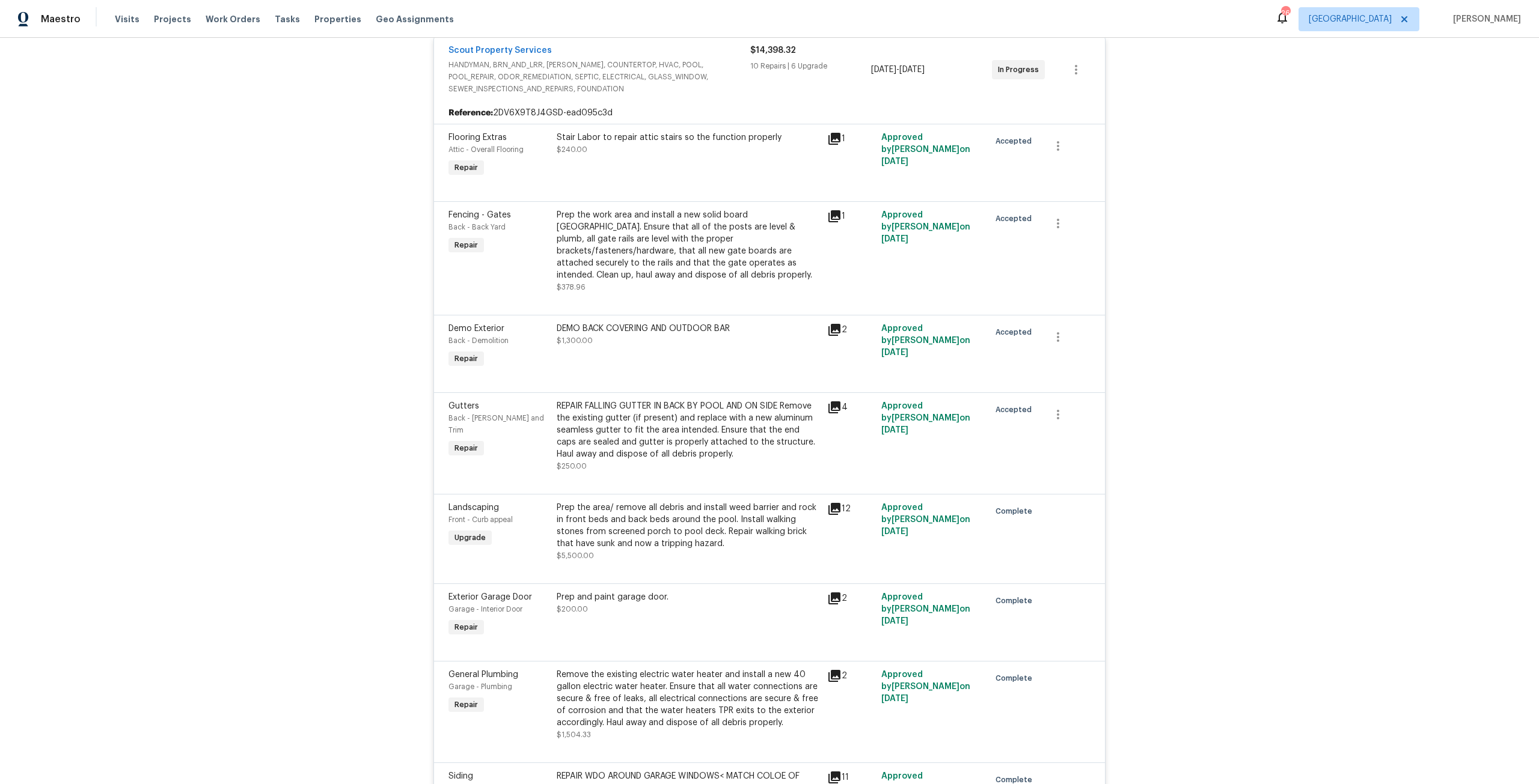
click at [701, 409] on div "REPAIR FALLING GUTTER IN BACK BY POOL AND ON SIDE Remove the existing gutter (i…" at bounding box center [688, 430] width 263 height 60
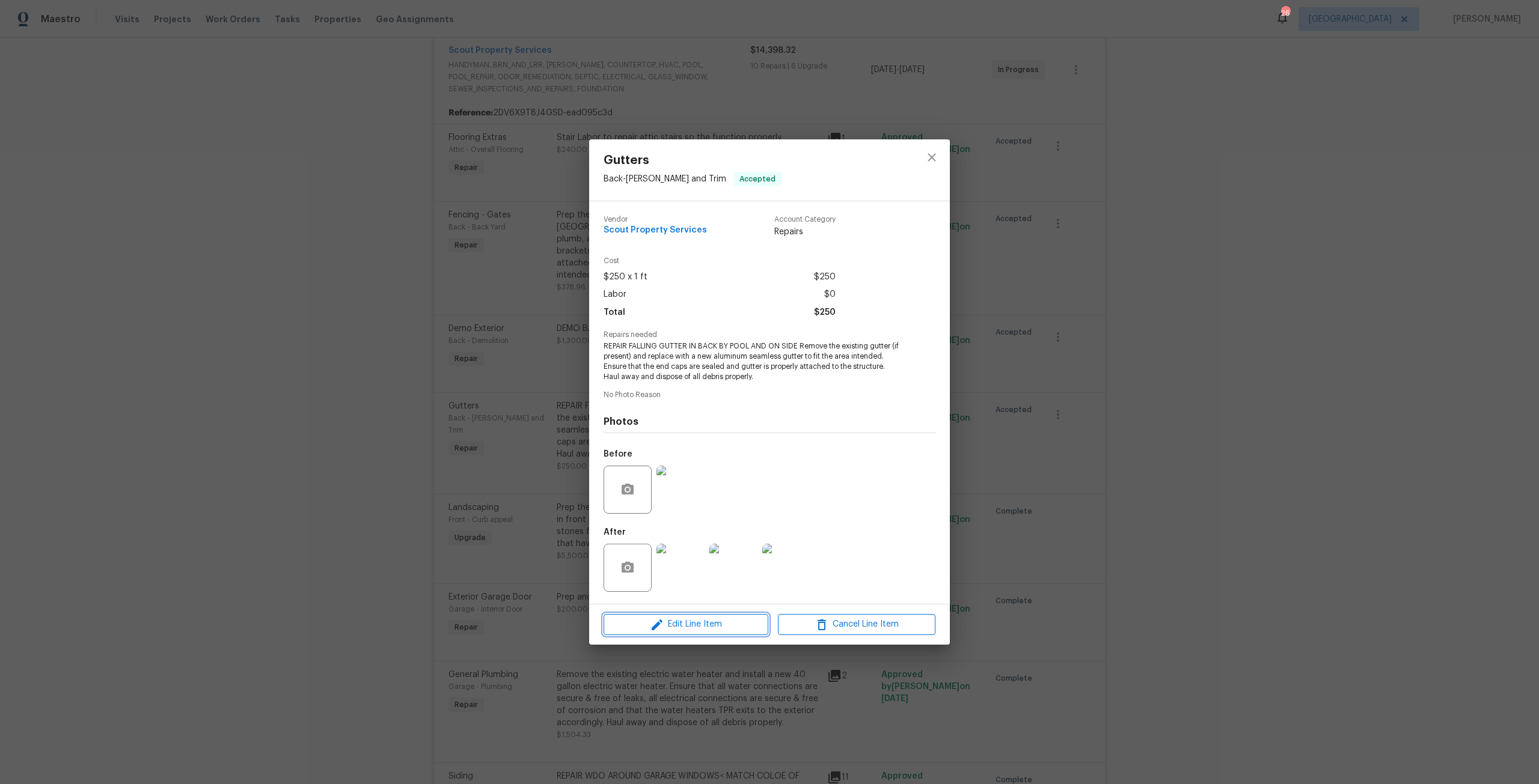
click at [749, 622] on span "Edit Line Item" at bounding box center [686, 624] width 157 height 15
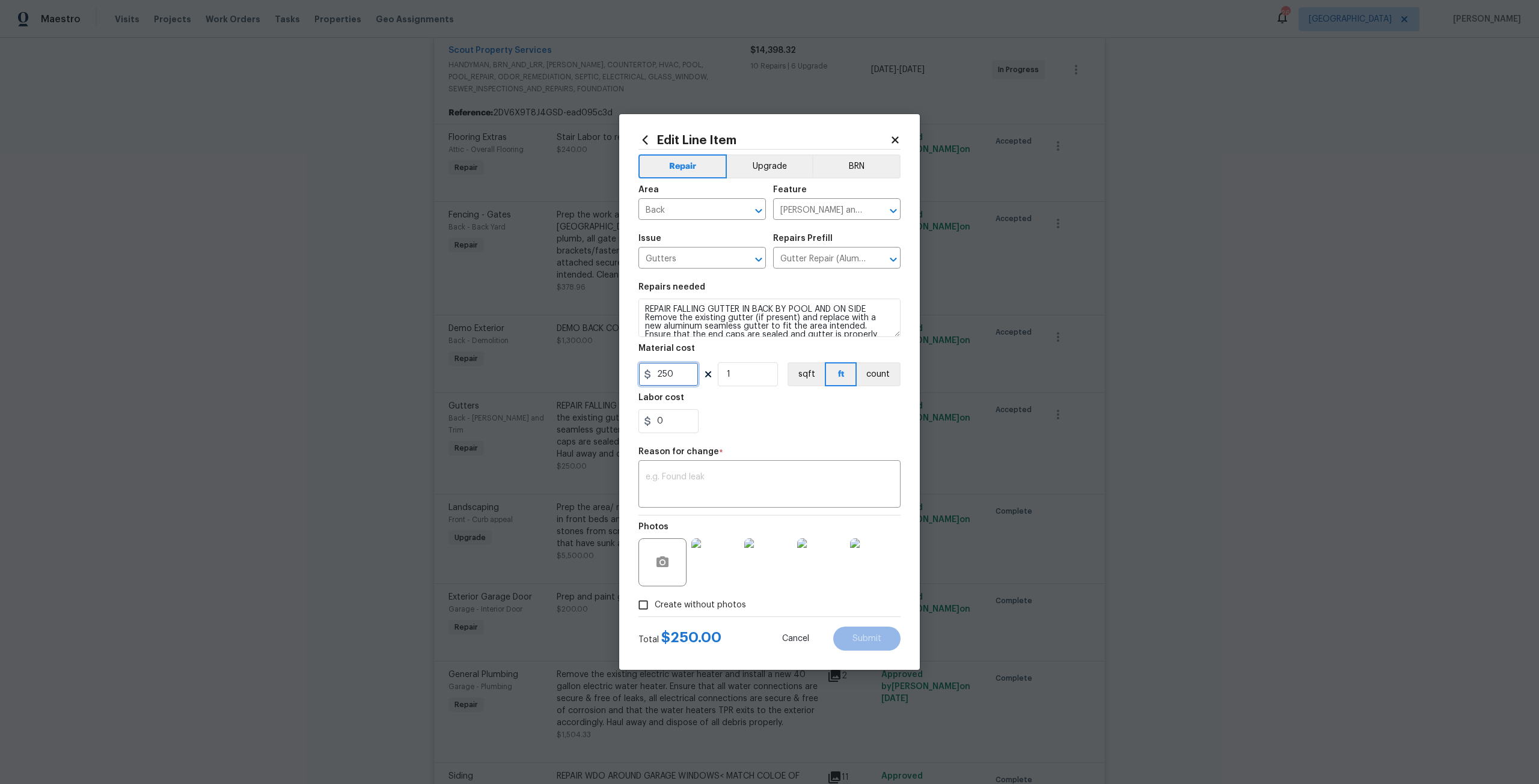
drag, startPoint x: 687, startPoint y: 378, endPoint x: 657, endPoint y: 374, distance: 30.3
click at [657, 374] on input "250" at bounding box center [668, 374] width 60 height 24
type input "875"
click at [650, 481] on textarea at bounding box center [769, 485] width 248 height 25
type textarea "Added repair and new section"
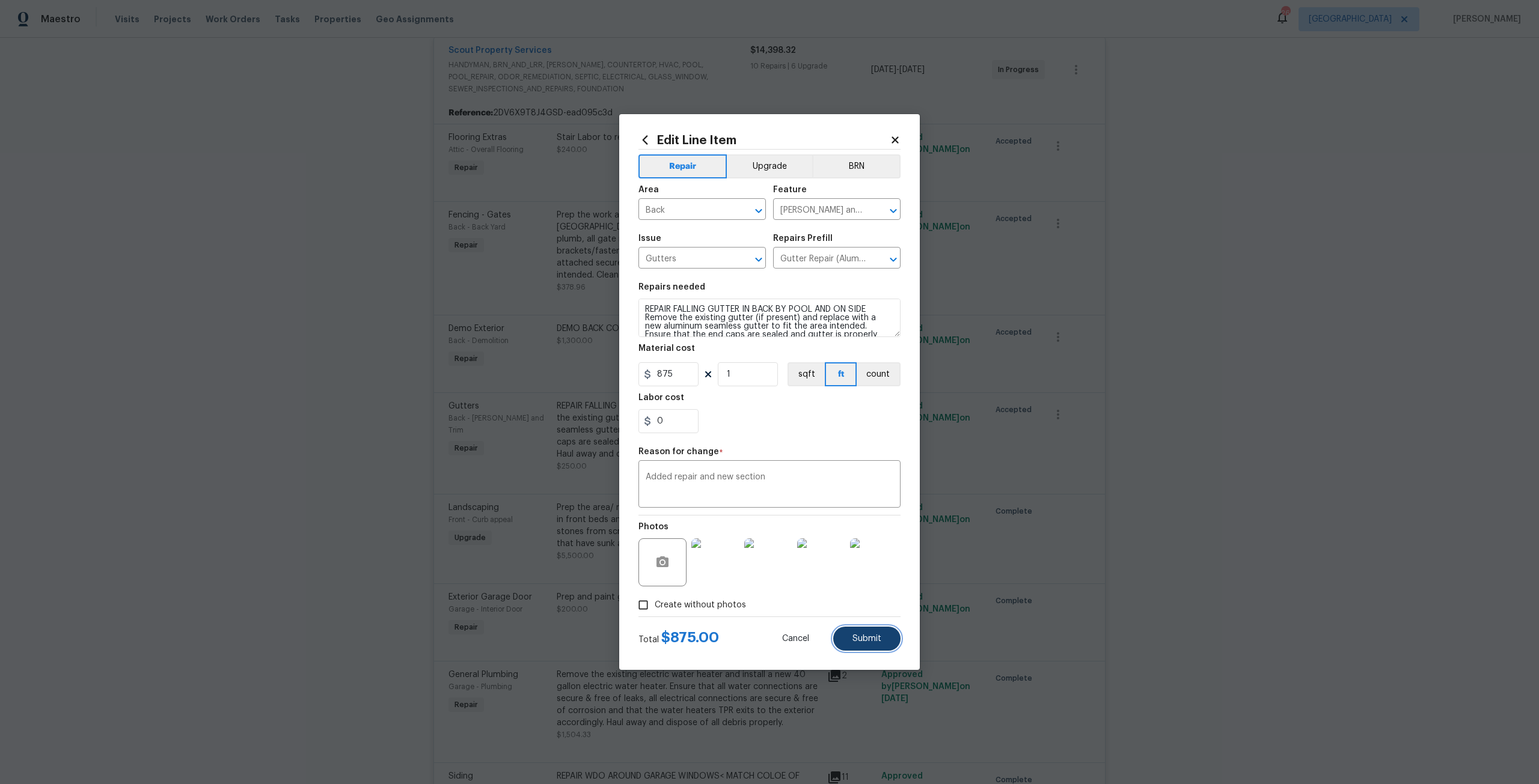
drag, startPoint x: 856, startPoint y: 643, endPoint x: 848, endPoint y: 628, distance: 17.0
click at [853, 635] on span "Submit" at bounding box center [867, 639] width 29 height 9
type input "250"
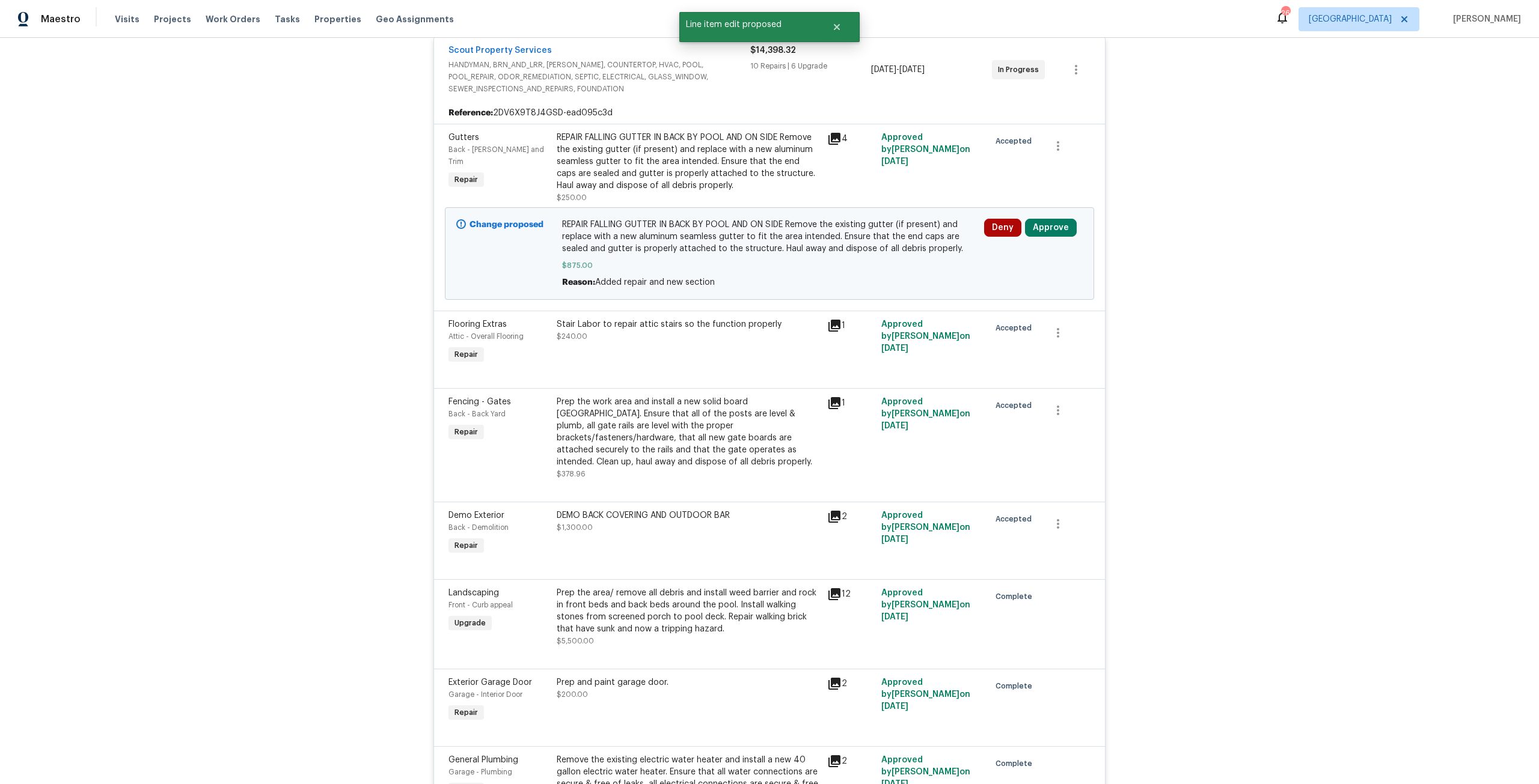
click at [1028, 215] on div "Deny Approve" at bounding box center [1032, 253] width 106 height 77
click at [1061, 227] on button "Approve" at bounding box center [1051, 227] width 52 height 18
click at [1015, 290] on span "Approve" at bounding box center [1011, 289] width 34 height 9
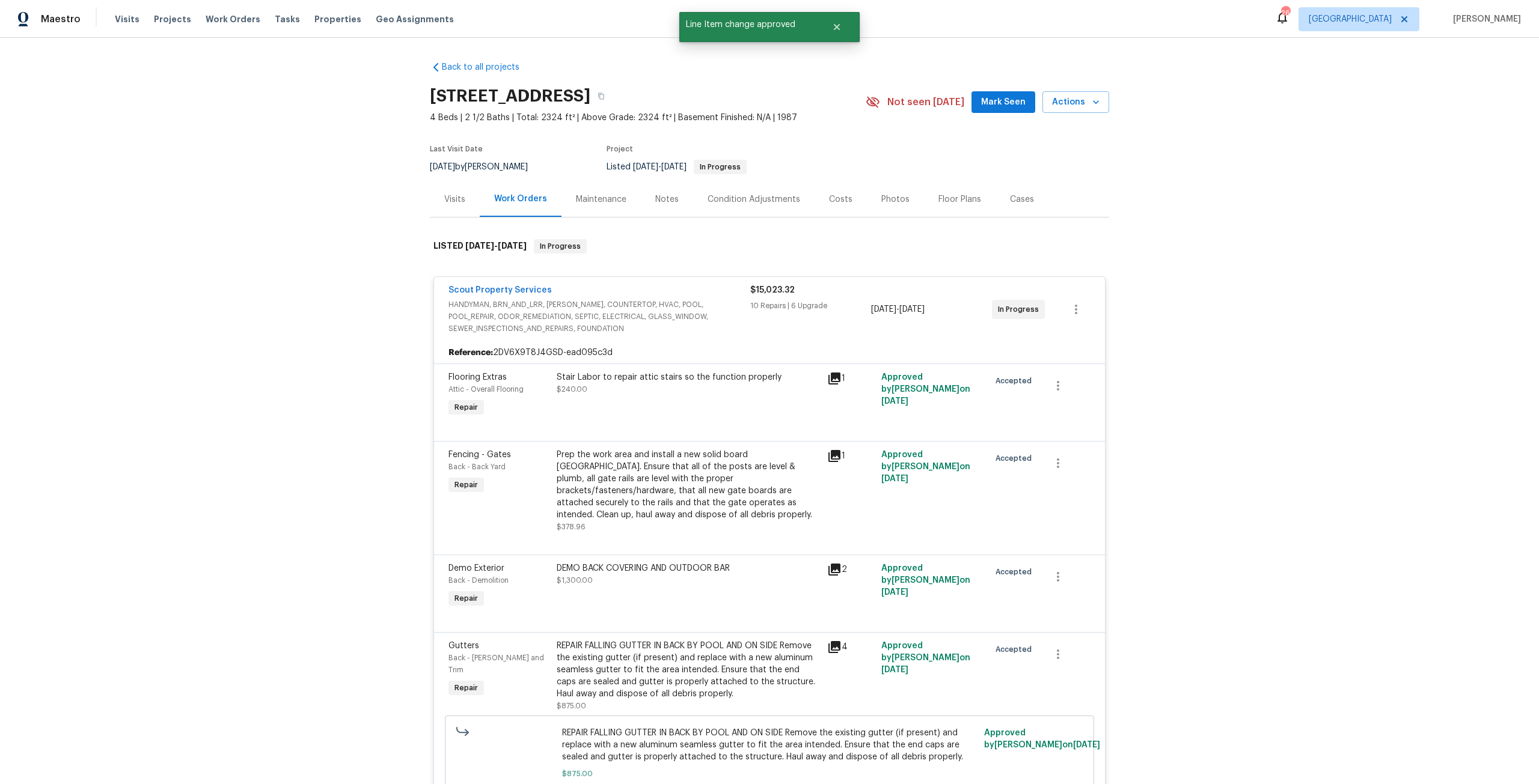
scroll to position [0, 0]
